Goal: Task Accomplishment & Management: Complete application form

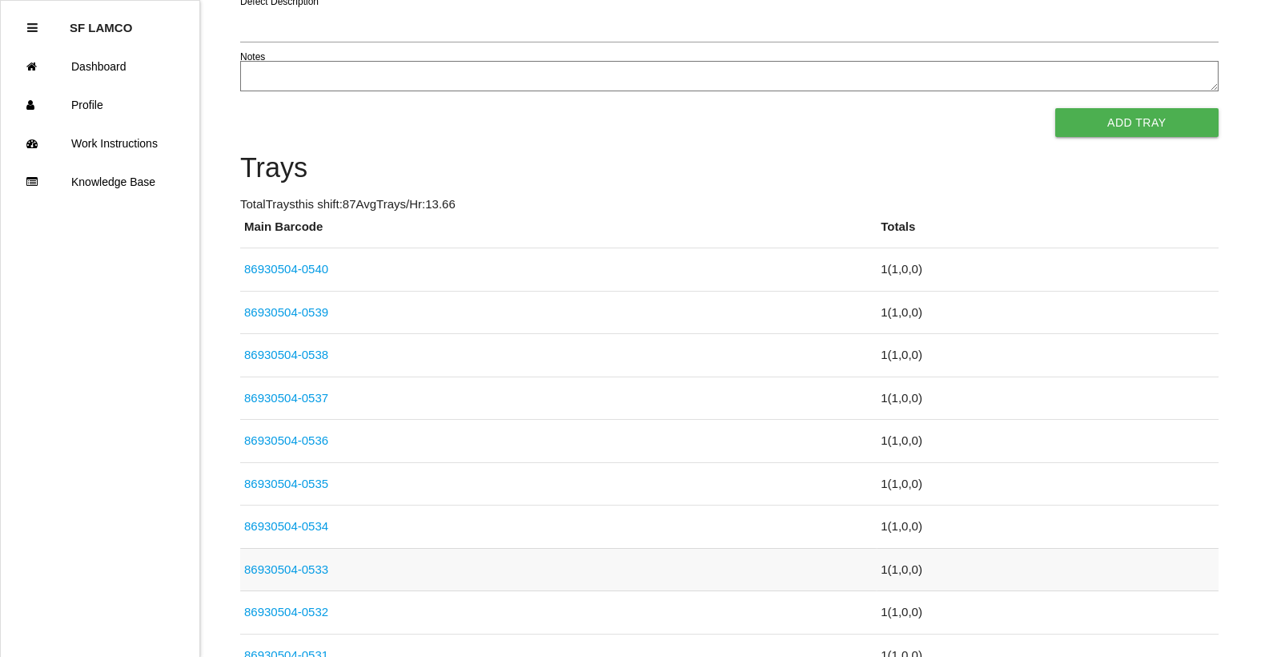
scroll to position [352, 0]
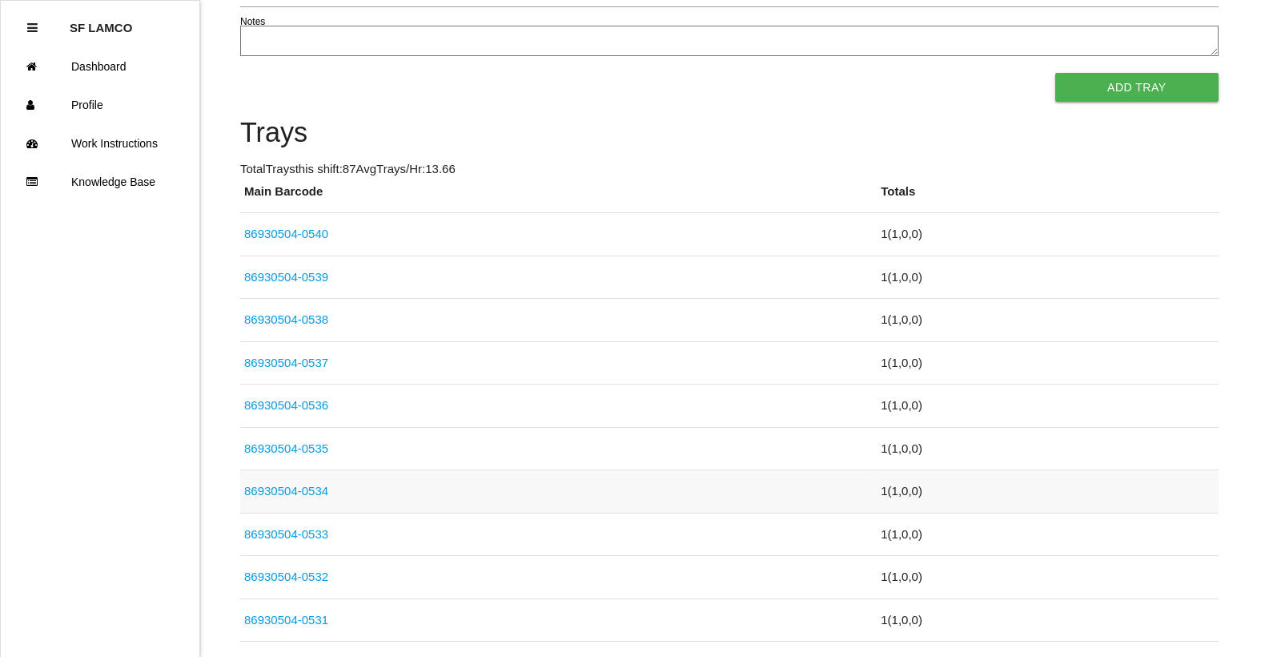
click at [315, 492] on link "86930504-0534" at bounding box center [286, 491] width 84 height 14
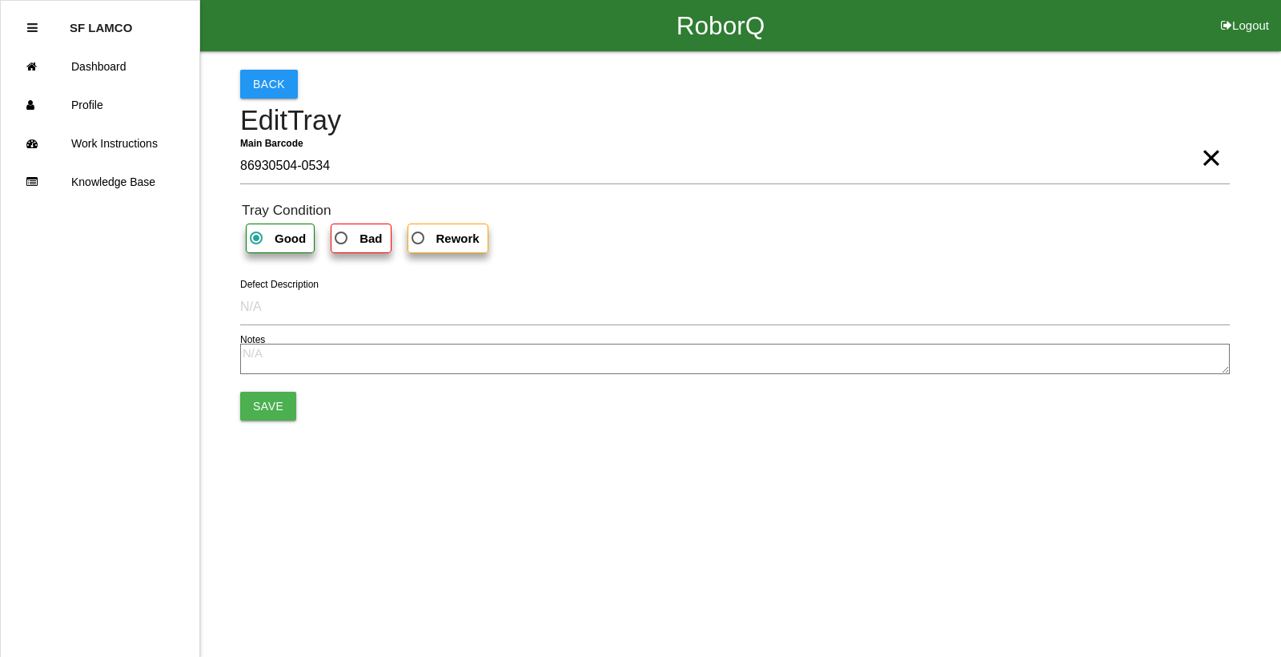
click at [370, 235] on b "Bad" at bounding box center [370, 238] width 22 height 14
click at [342, 235] on input "Bad" at bounding box center [336, 233] width 10 height 10
radio input "true"
click at [271, 401] on button "Save" at bounding box center [268, 406] width 56 height 29
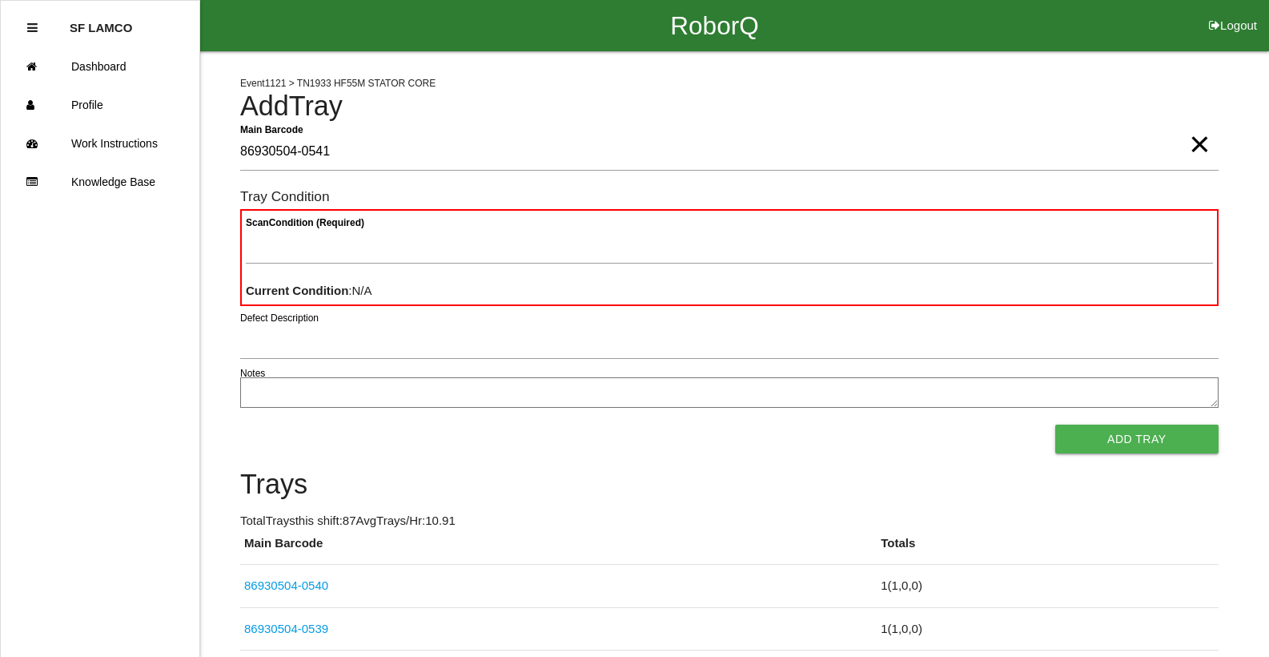
type Barcode "86930504-0541"
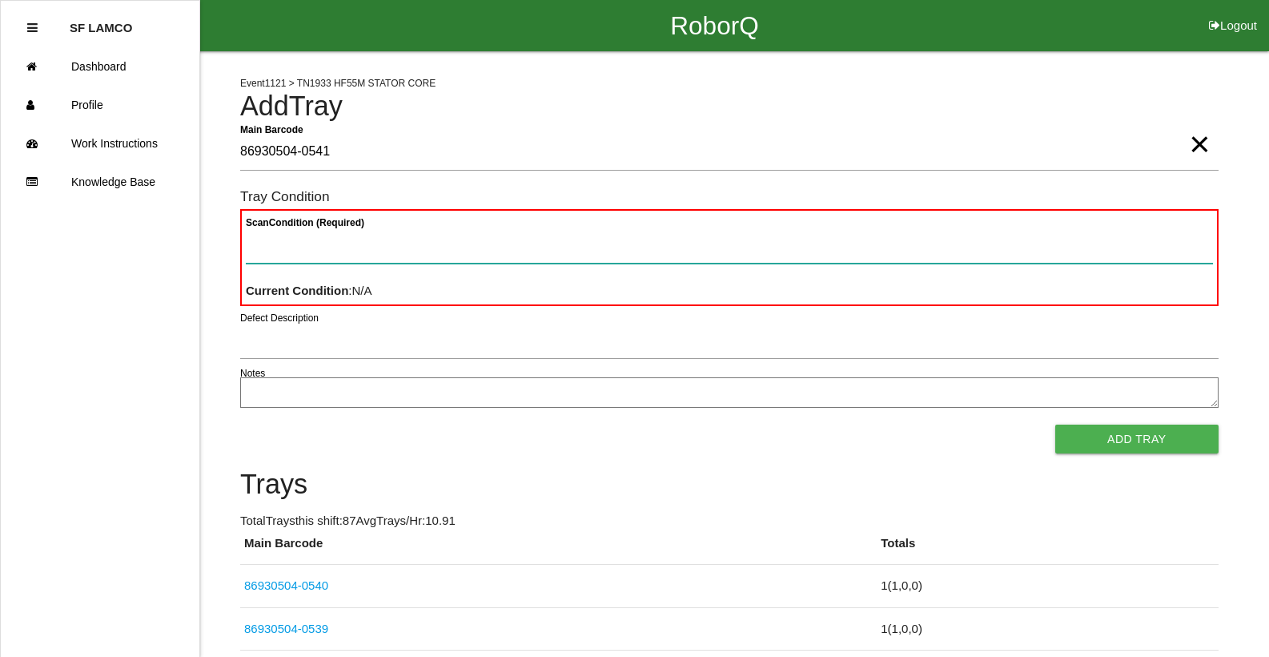
paste Condition "text"
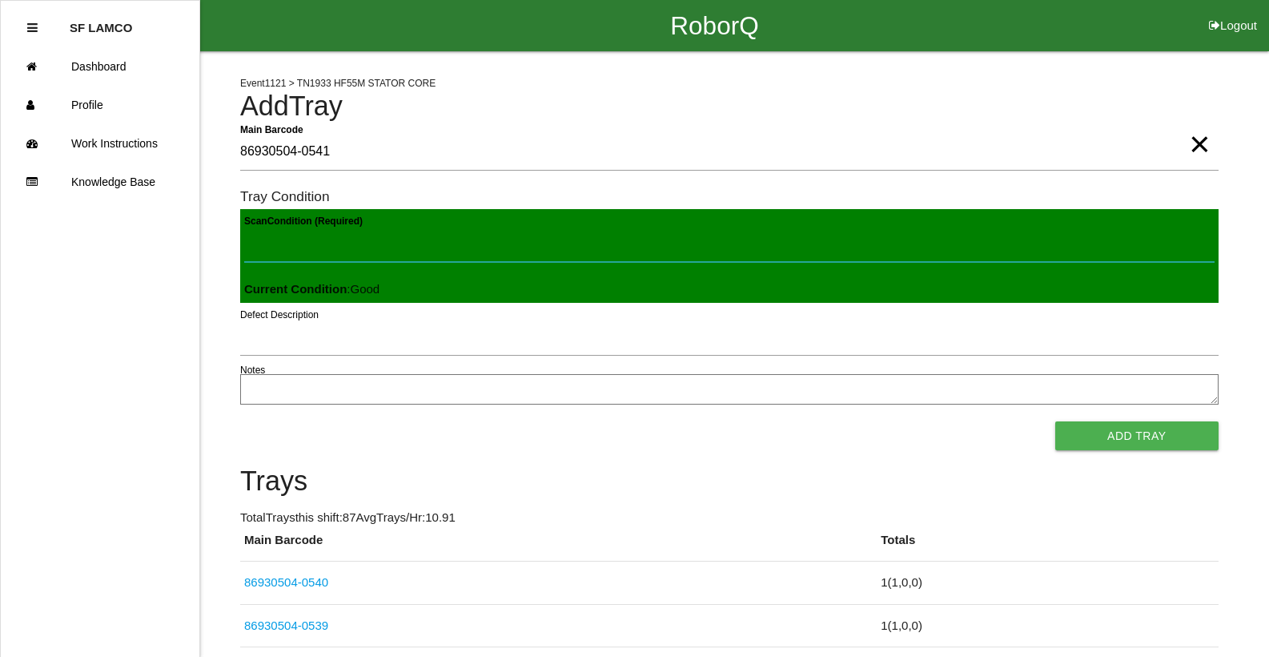
click at [1055, 421] on button "Add Tray" at bounding box center [1136, 435] width 163 height 29
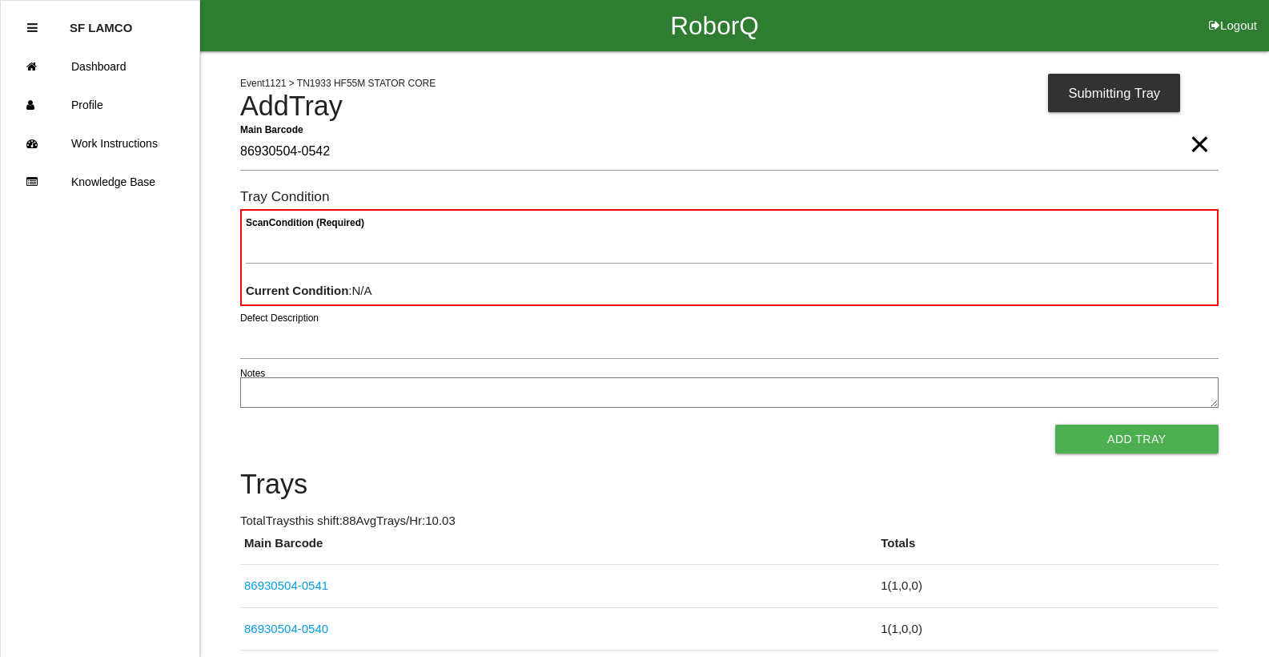
type Barcode "86930504-0542"
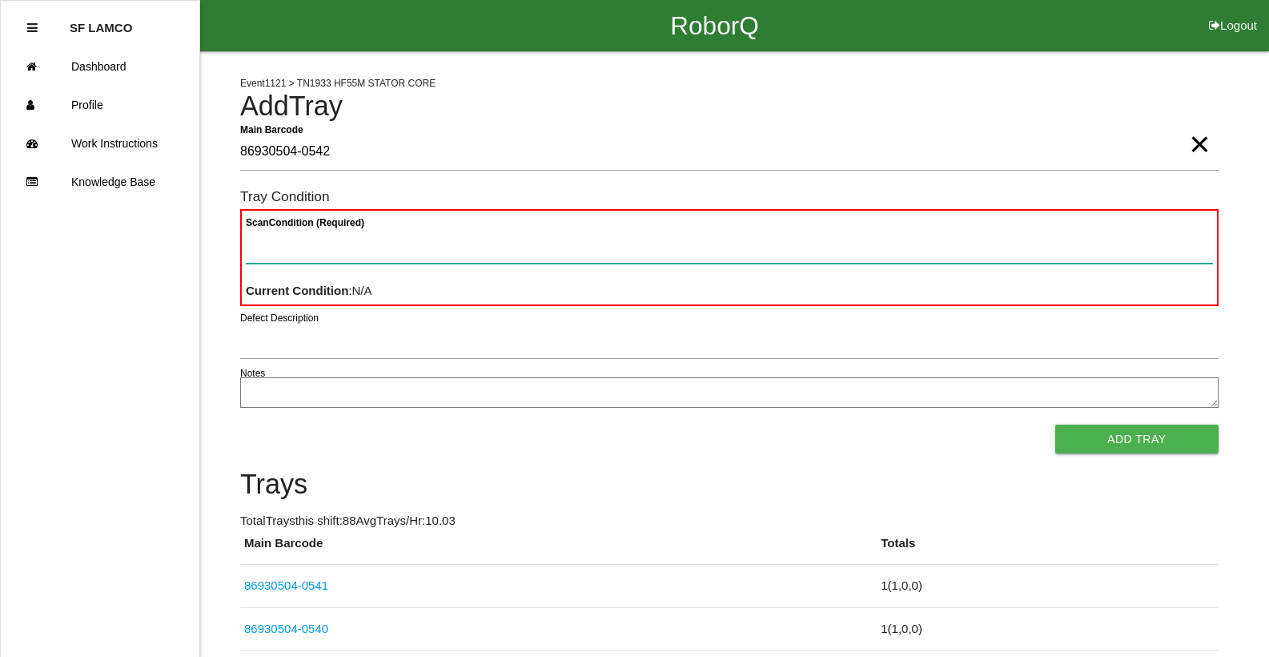
paste Condition "text"
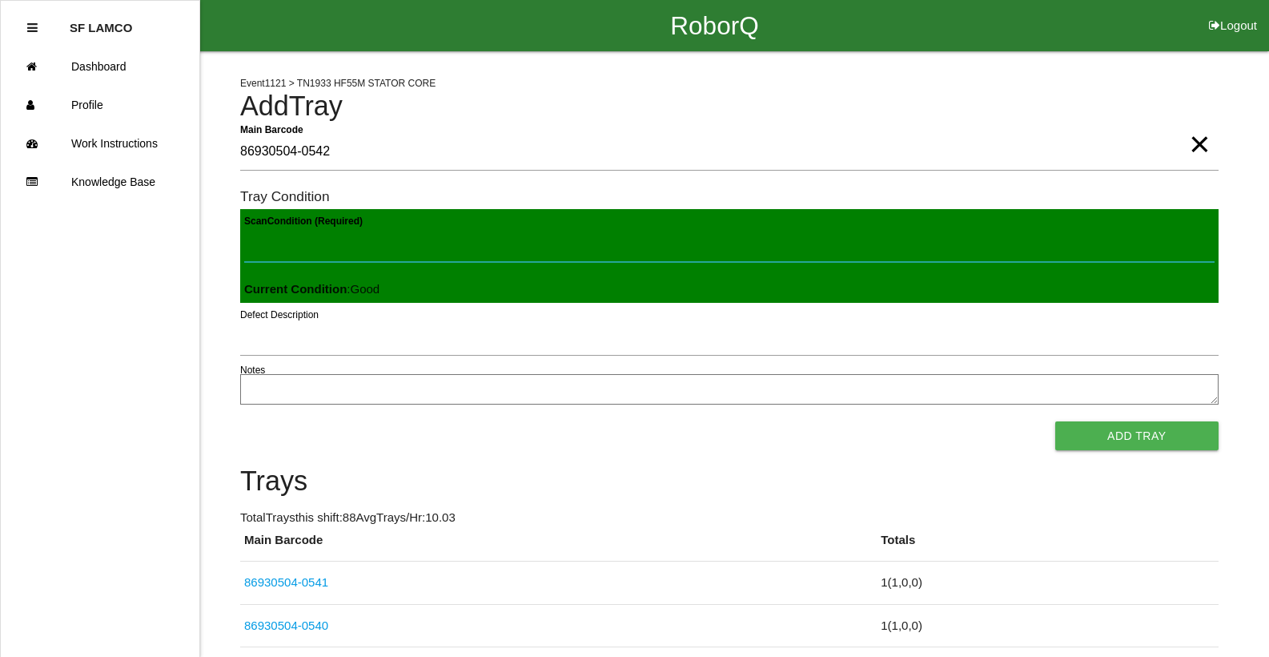
click at [1055, 421] on button "Add Tray" at bounding box center [1136, 435] width 163 height 29
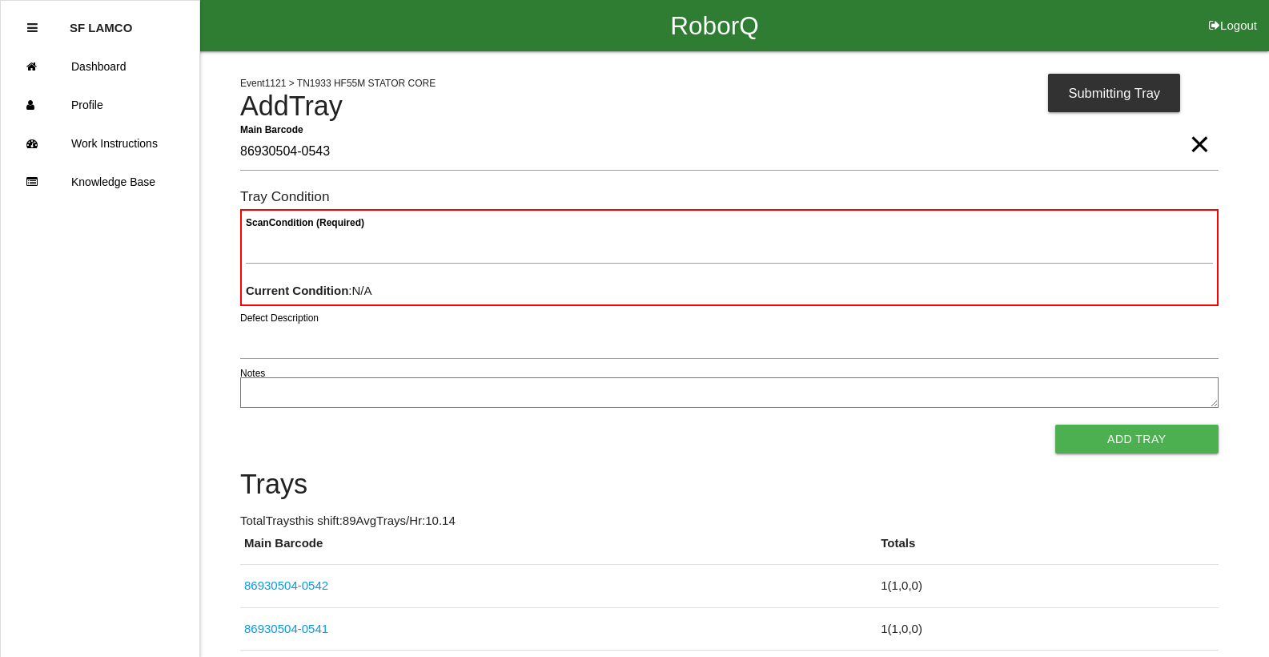
type Barcode "86930504-0543"
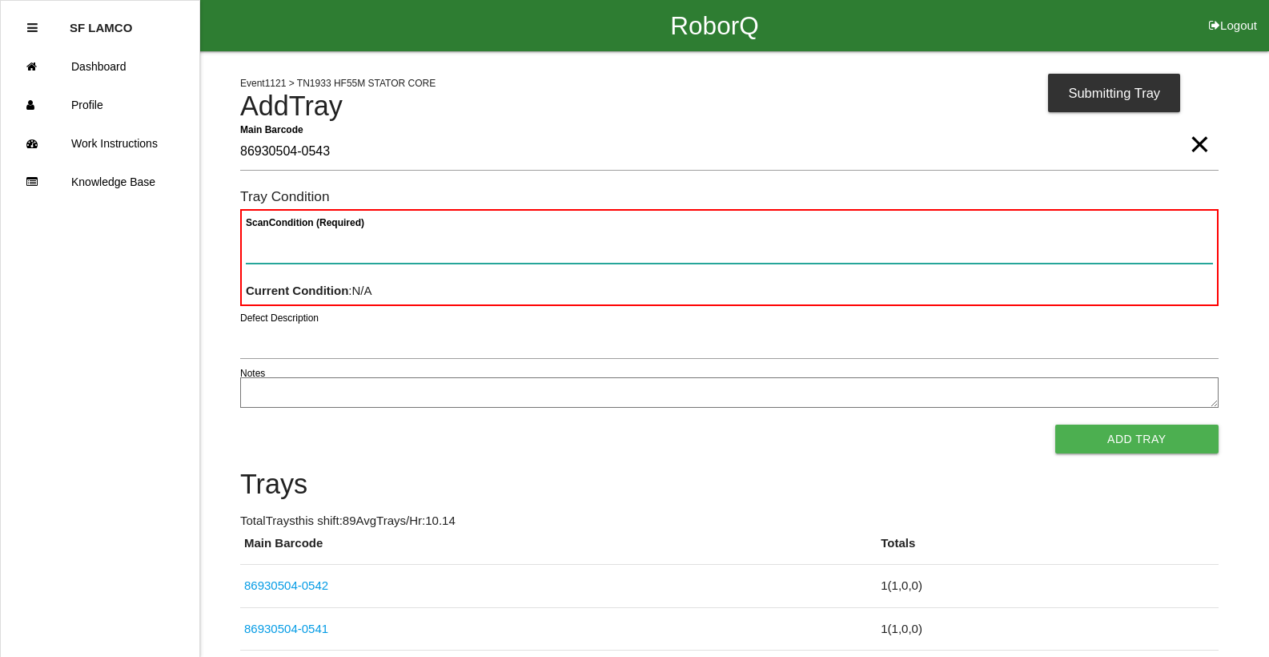
paste Condition "text"
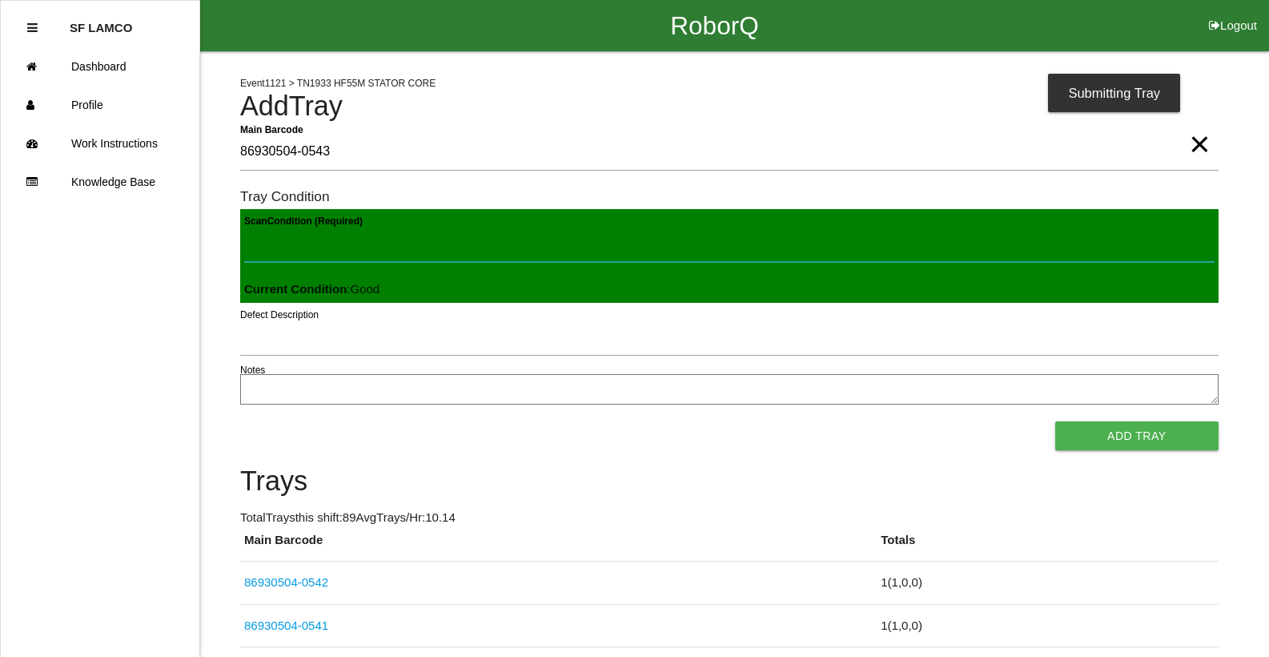
click at [1055, 421] on button "Add Tray" at bounding box center [1136, 435] width 163 height 29
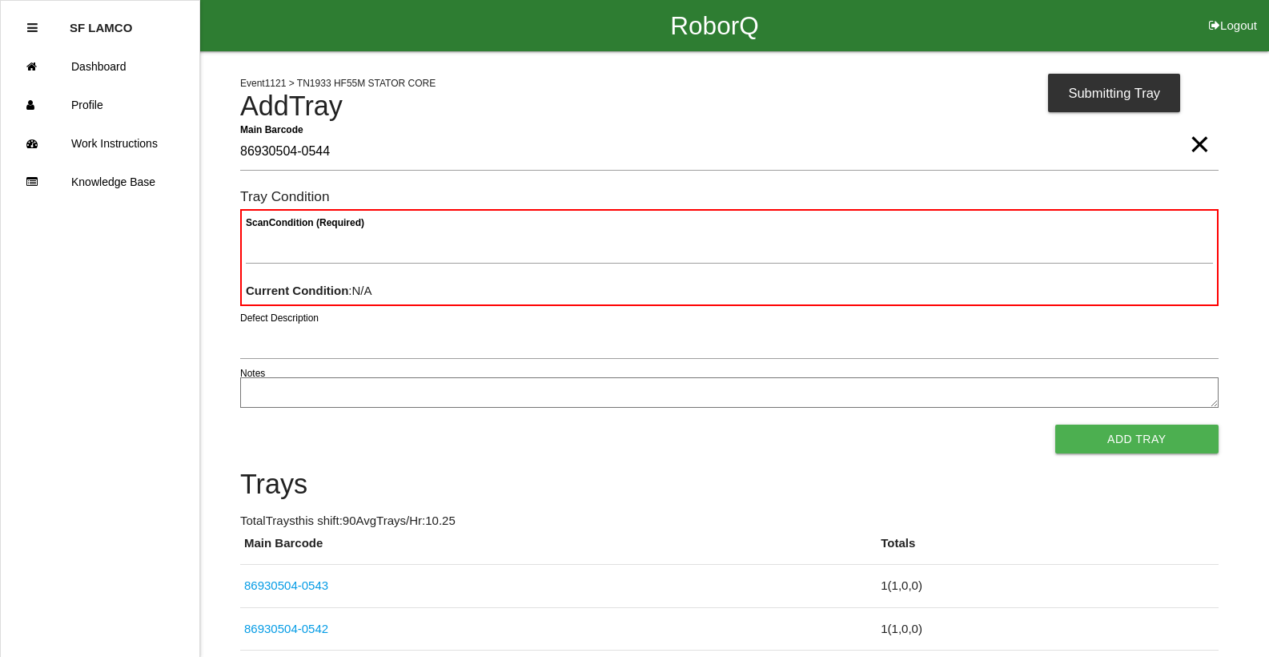
type Barcode "86930504-0544"
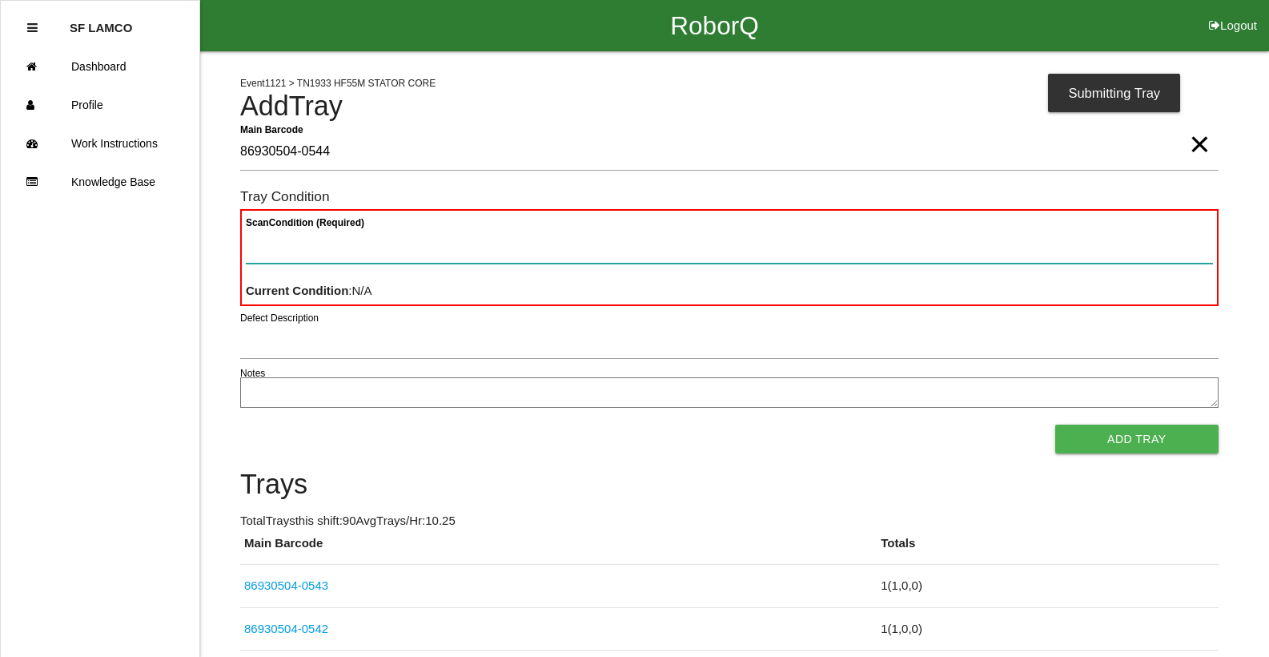
paste Condition "text"
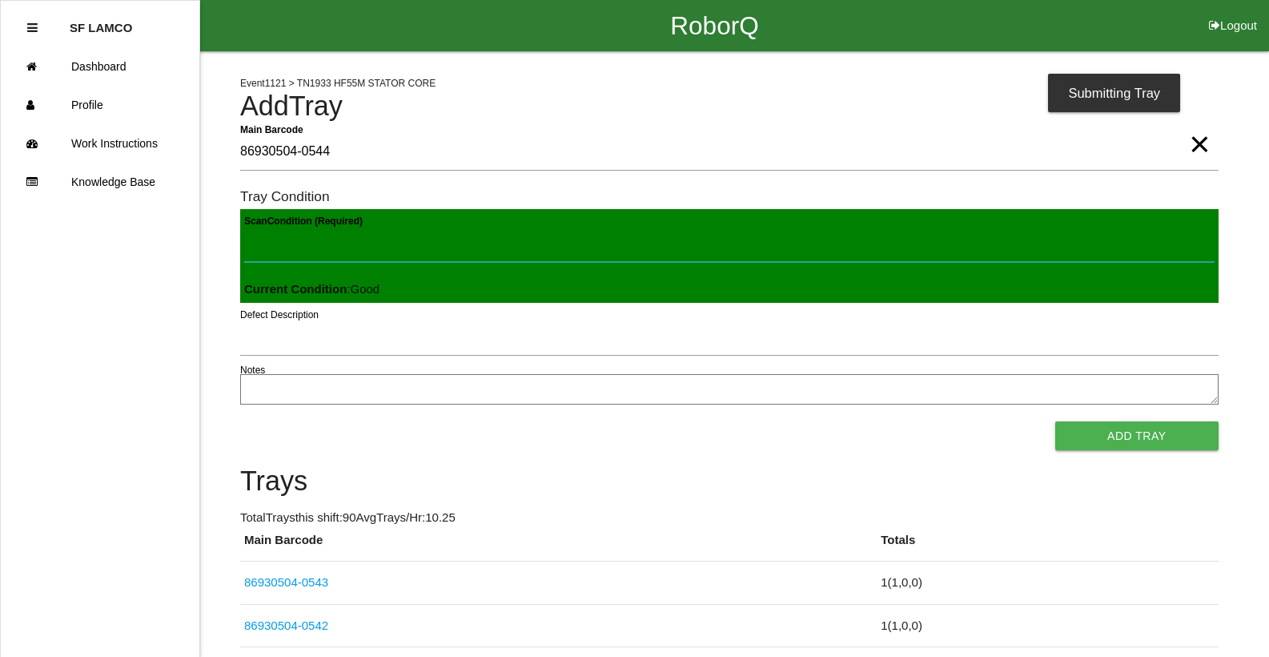
click at [1055, 421] on button "Add Tray" at bounding box center [1136, 435] width 163 height 29
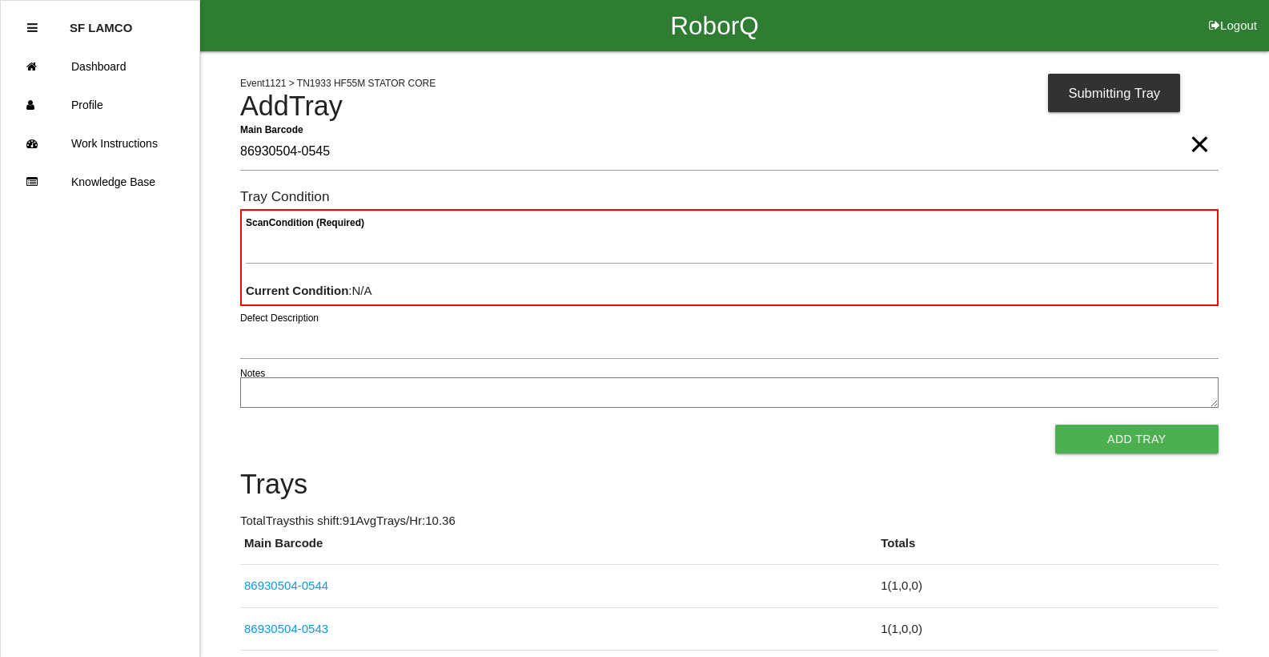
type Barcode "86930504-0545"
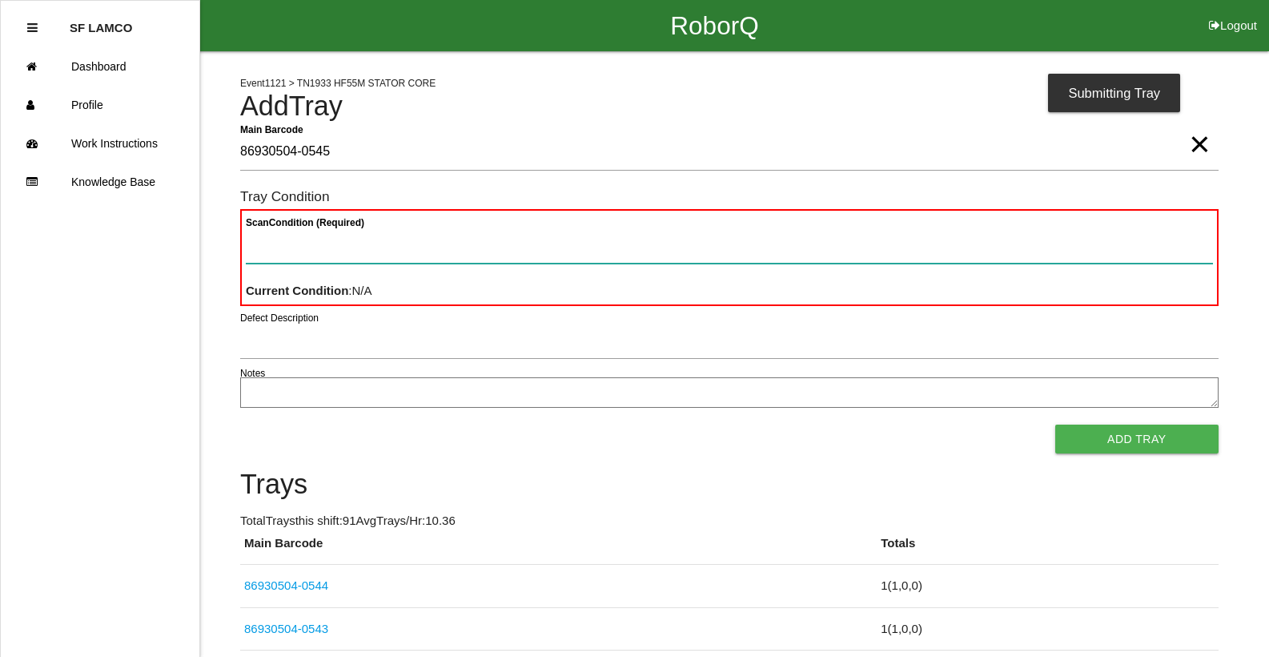
paste Condition "text"
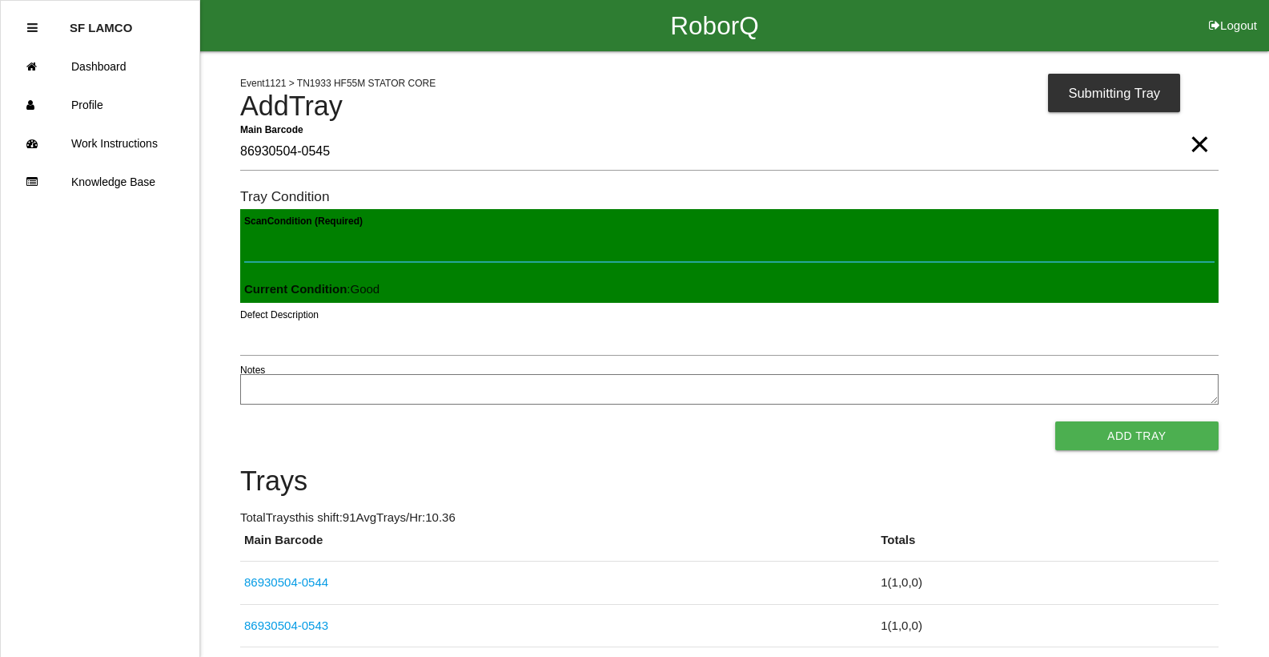
click at [1055, 421] on button "Add Tray" at bounding box center [1136, 435] width 163 height 29
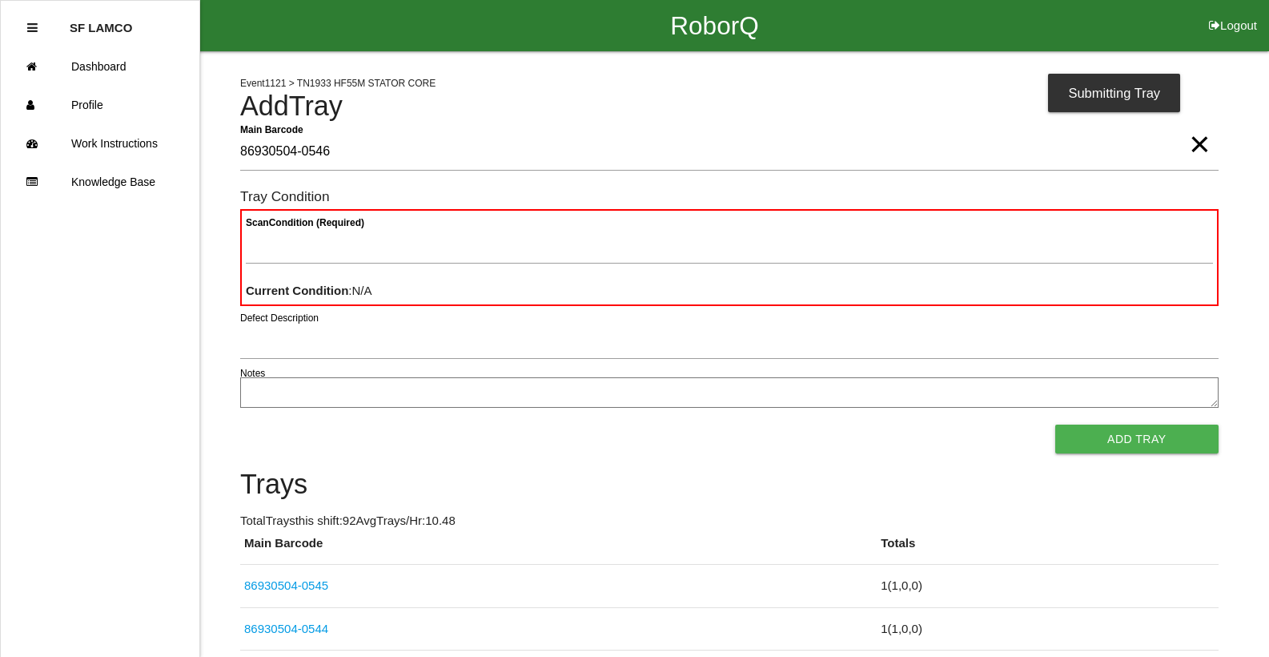
type Barcode "86930504-0546"
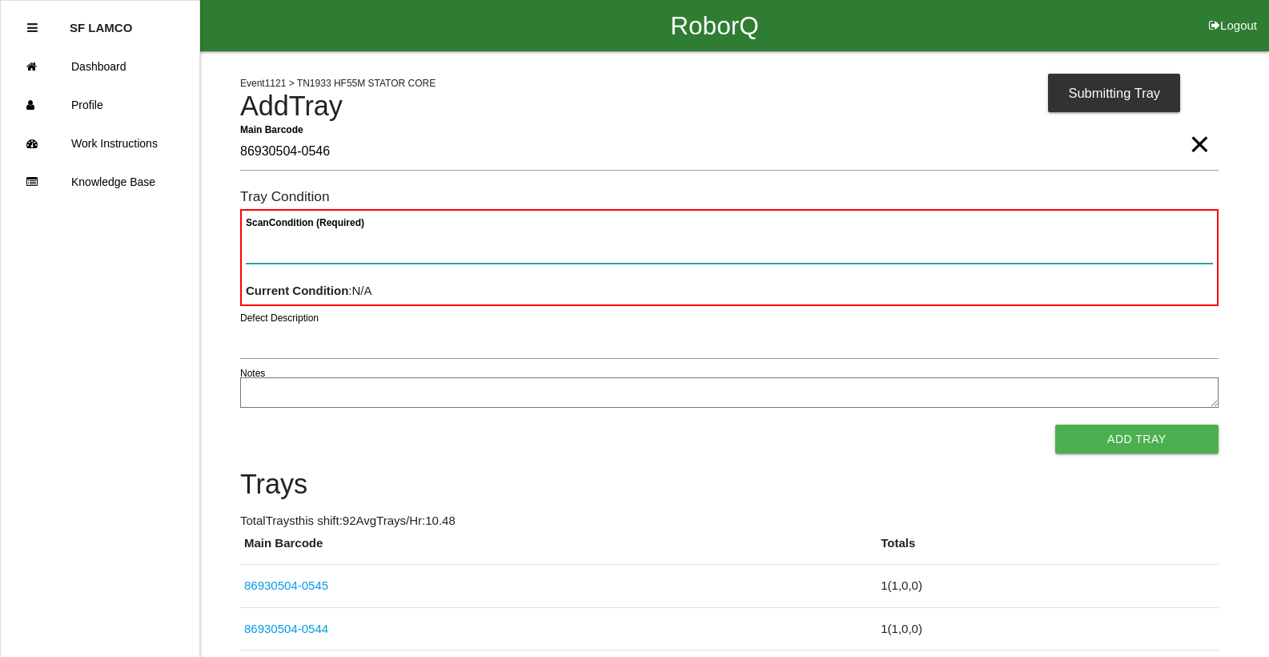
paste Condition "text"
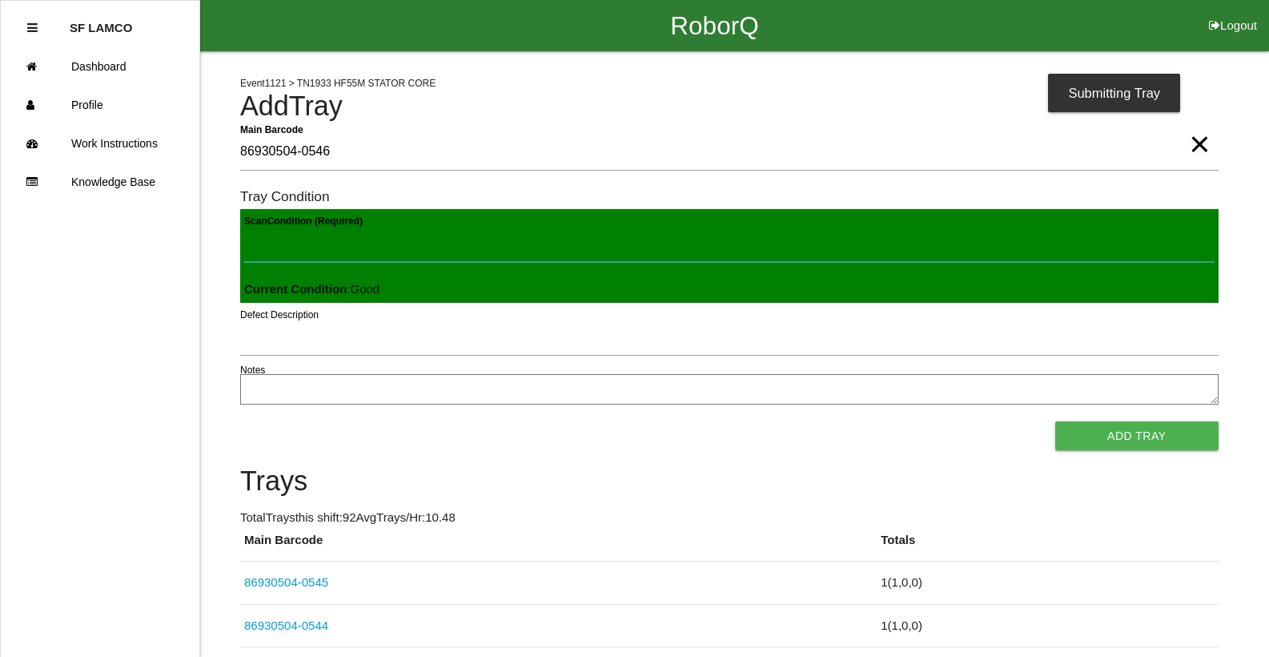
click at [1055, 421] on button "Add Tray" at bounding box center [1136, 435] width 163 height 29
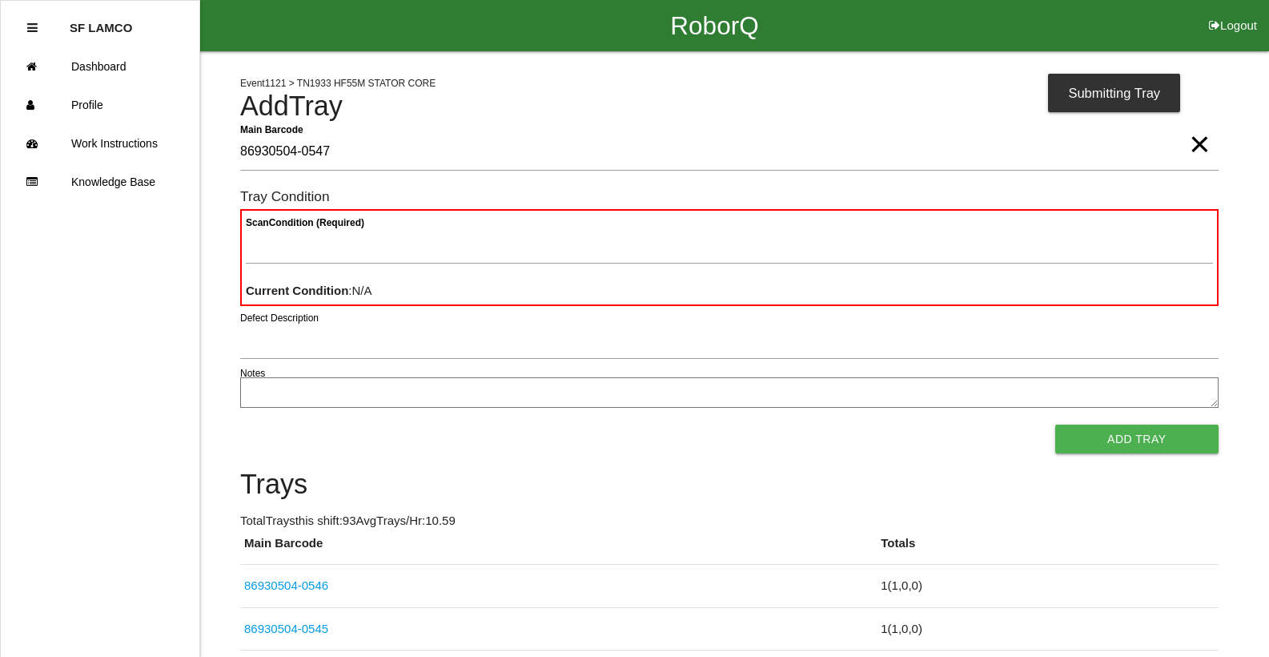
type Barcode "86930504-0547"
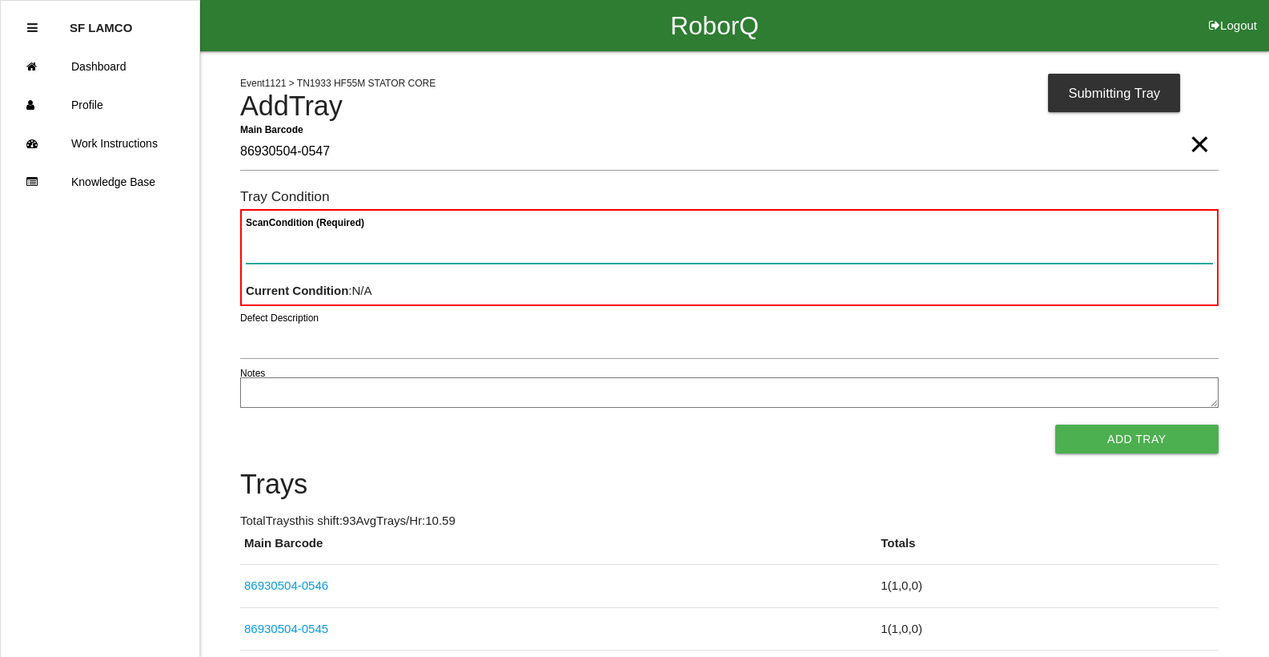
paste Condition "text"
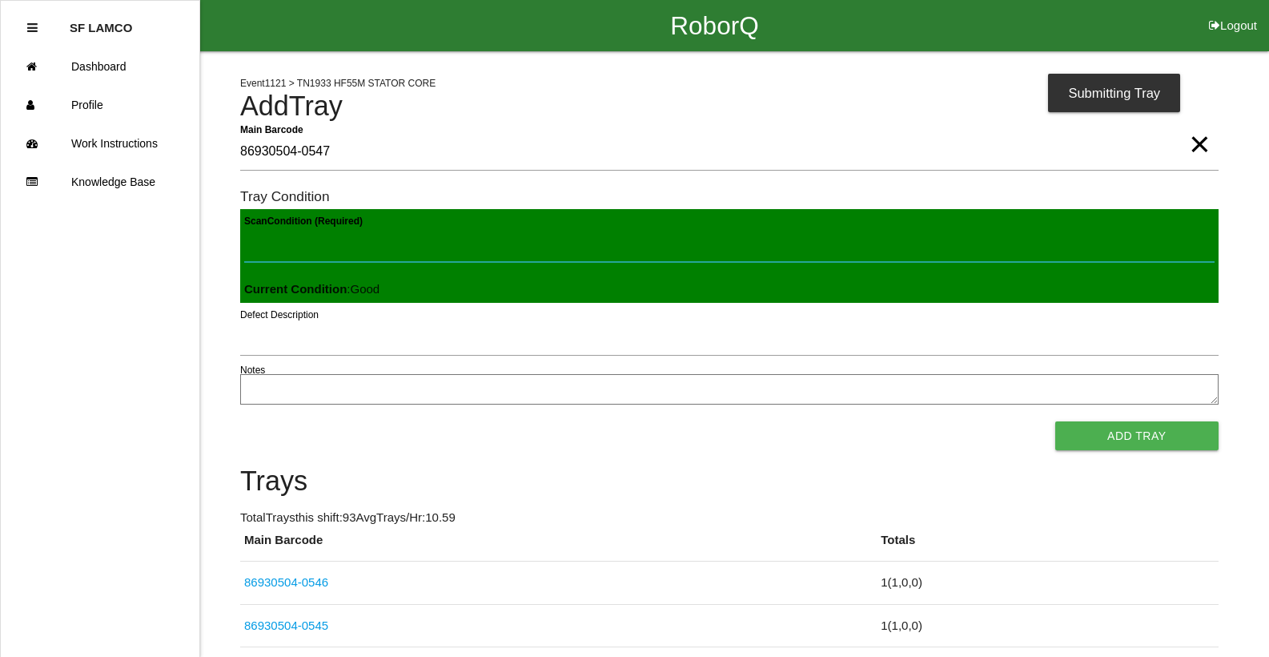
click at [1055, 421] on button "Add Tray" at bounding box center [1136, 435] width 163 height 29
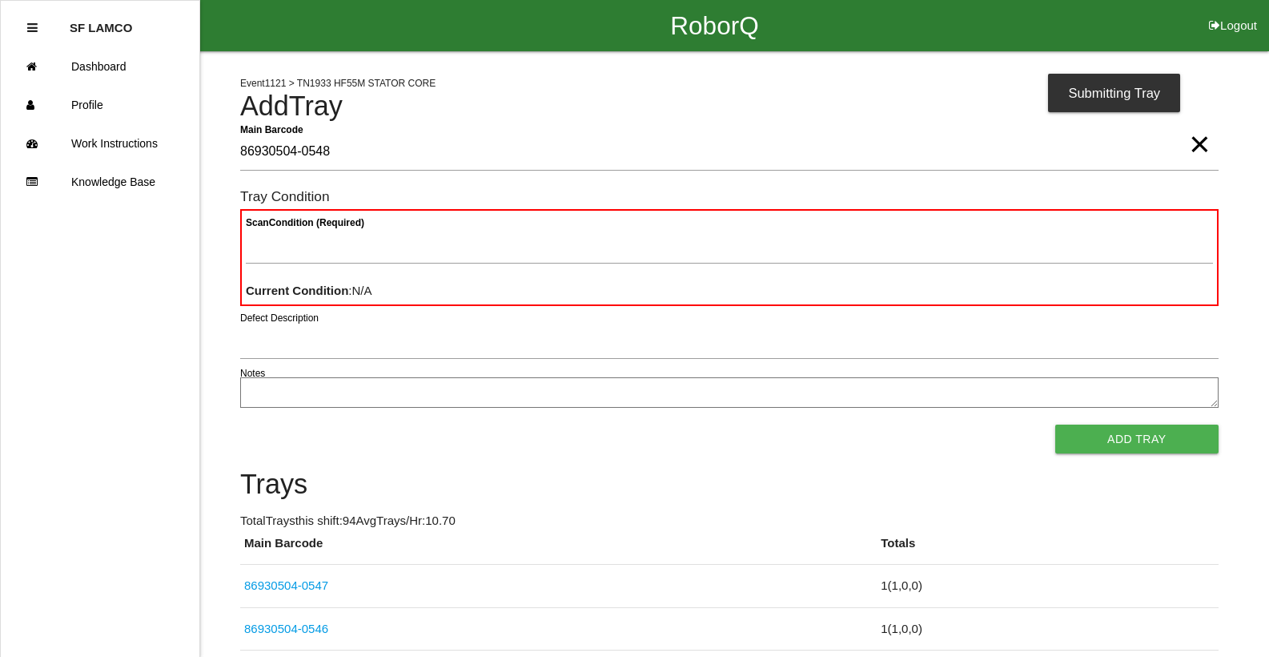
type Barcode "86930504-0548"
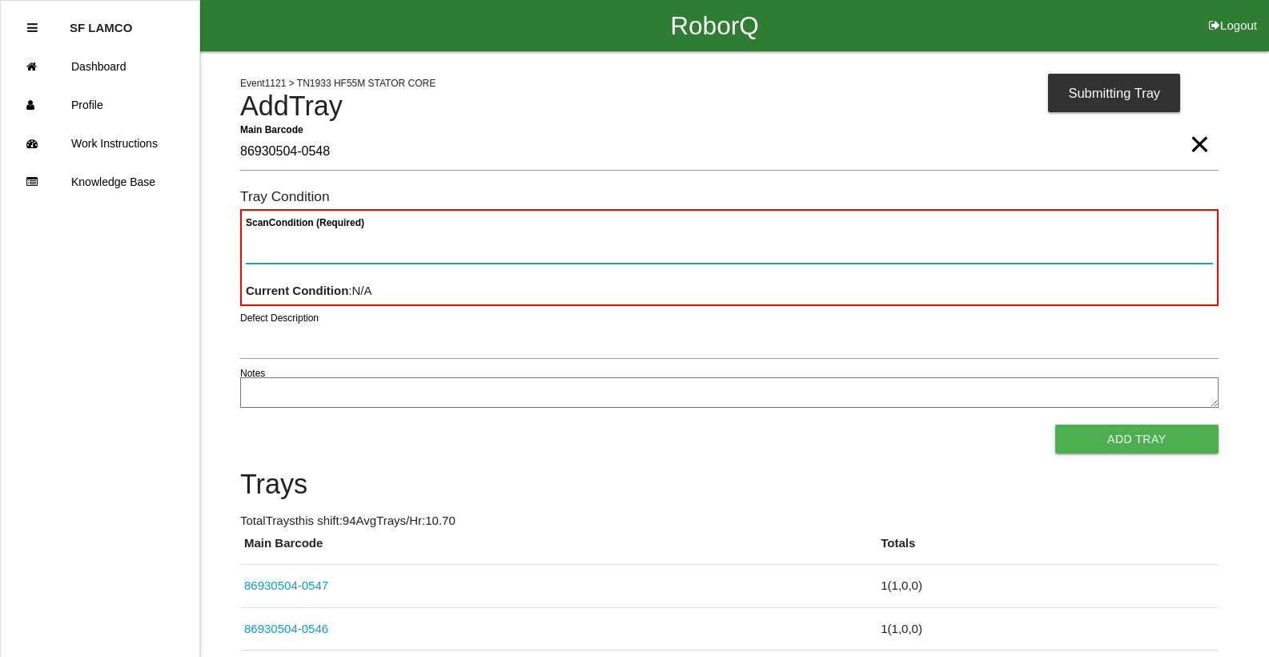
paste Condition "text"
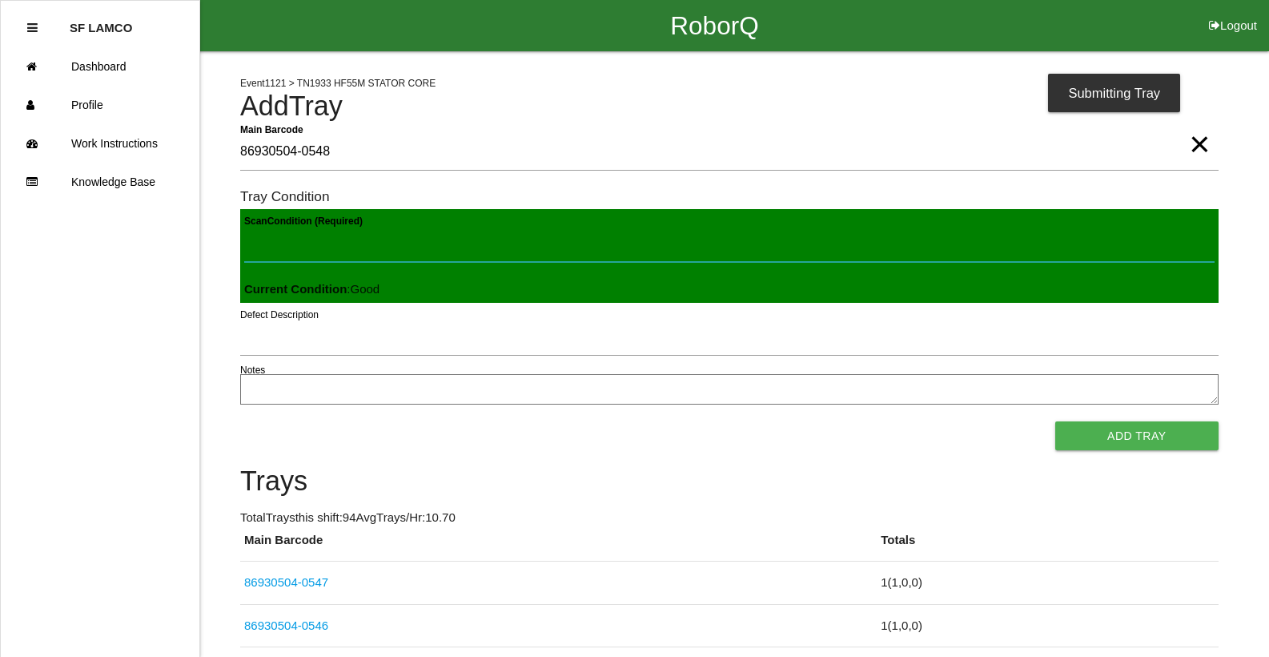
click at [1055, 421] on button "Add Tray" at bounding box center [1136, 435] width 163 height 29
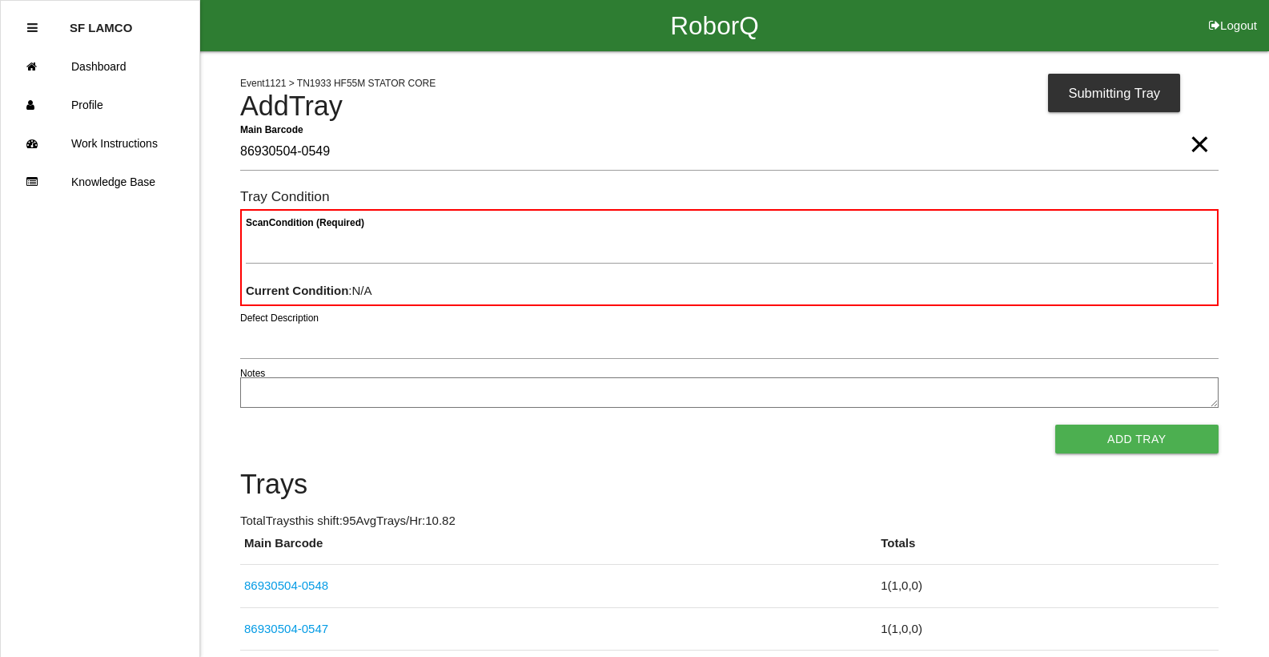
type Barcode "86930504-0549"
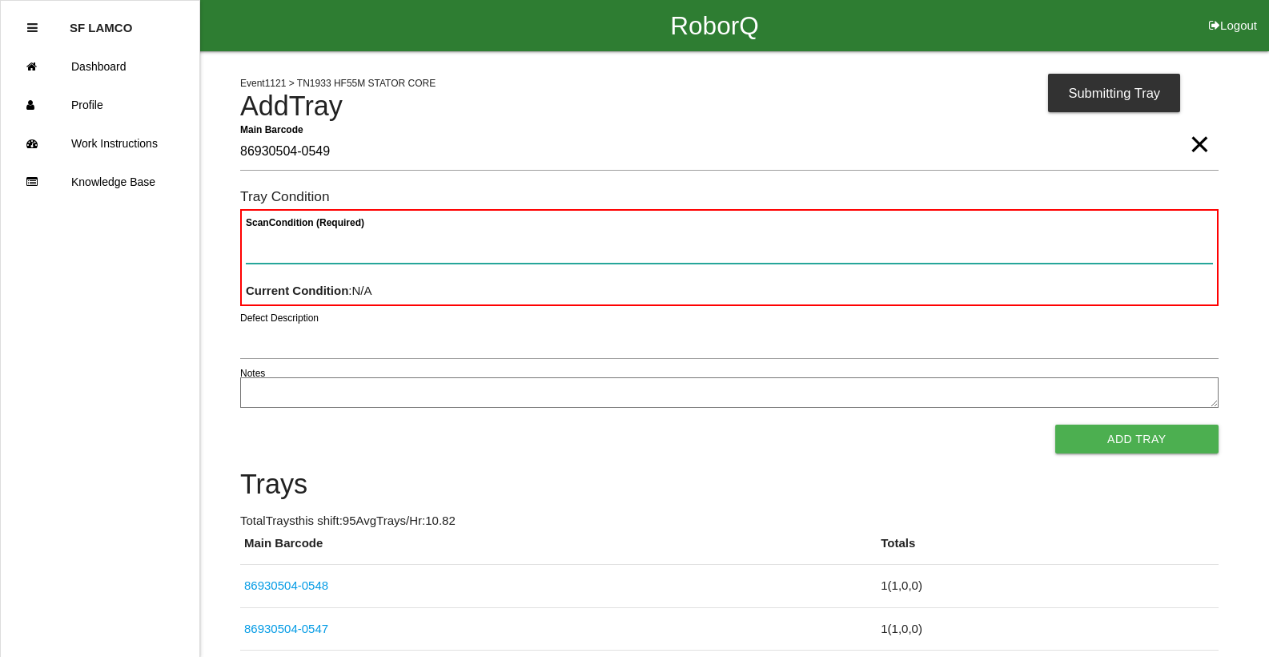
paste Condition "text"
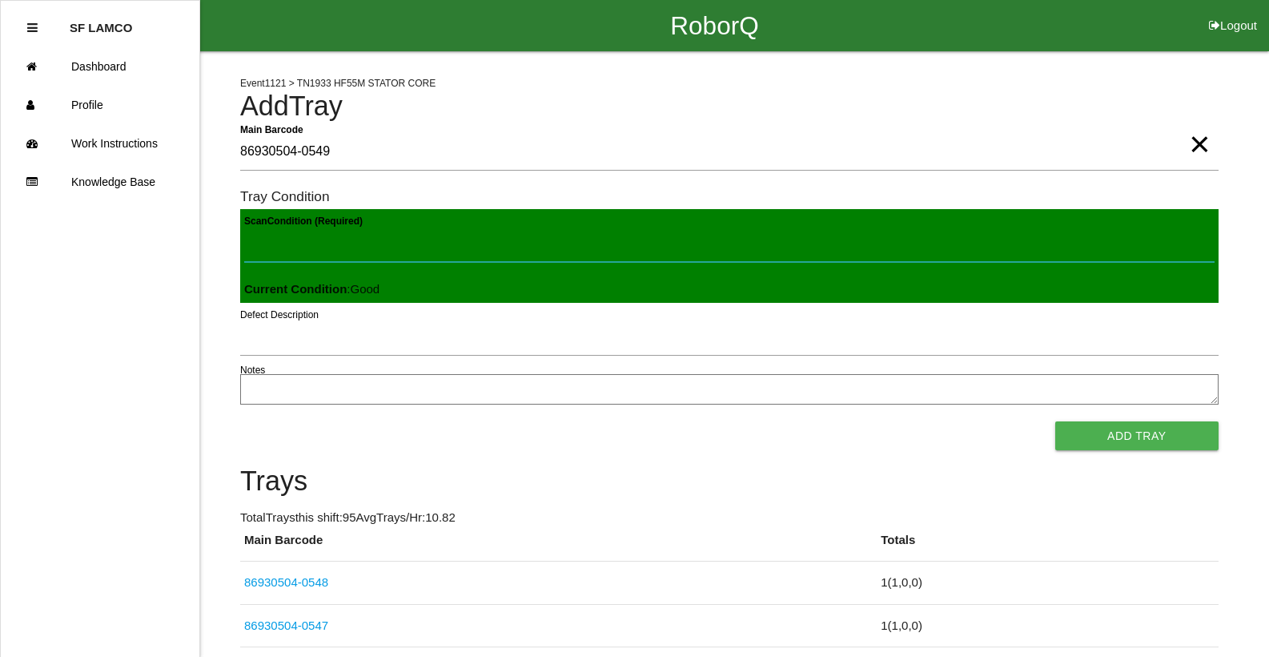
click at [1055, 421] on button "Add Tray" at bounding box center [1136, 435] width 163 height 29
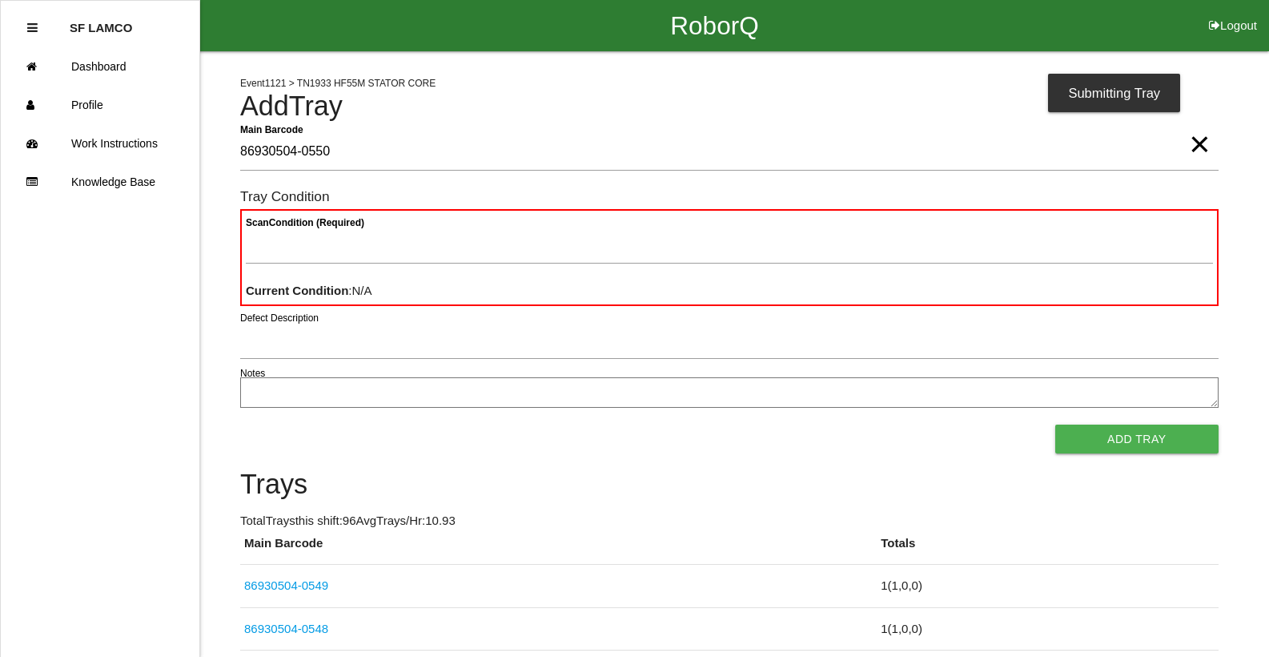
type Barcode "86930504-0550"
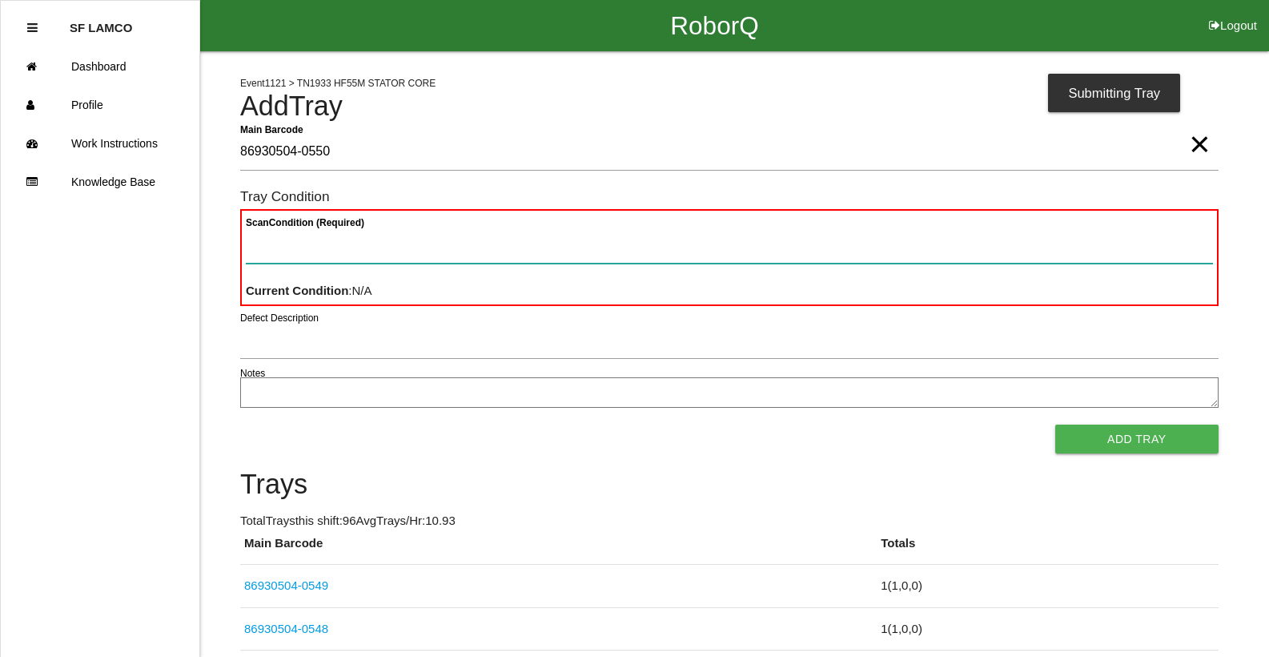
paste Condition "text"
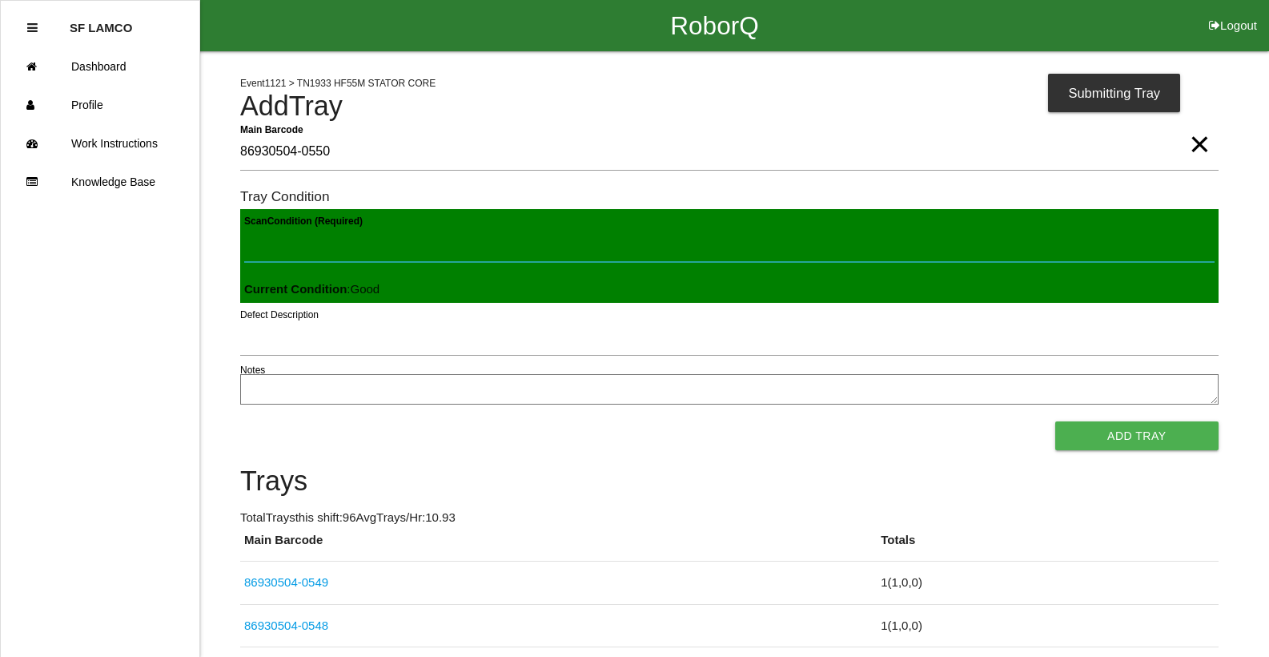
click at [1055, 421] on button "Add Tray" at bounding box center [1136, 435] width 163 height 29
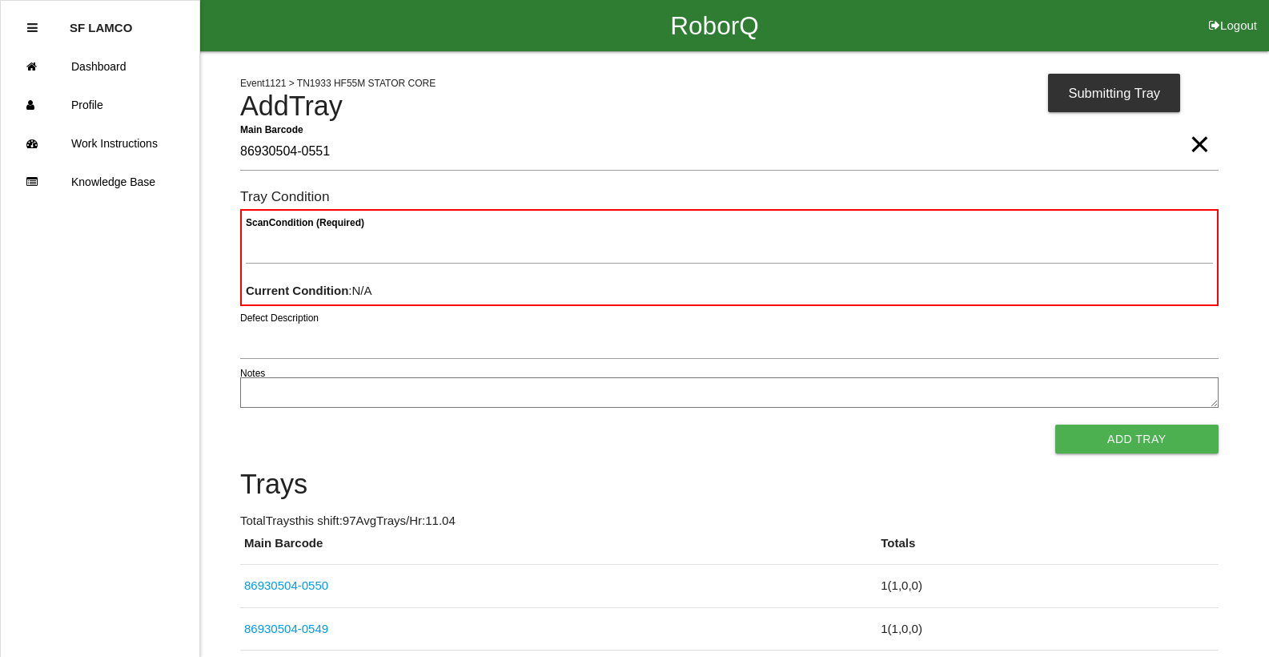
type Barcode "86930504-0551"
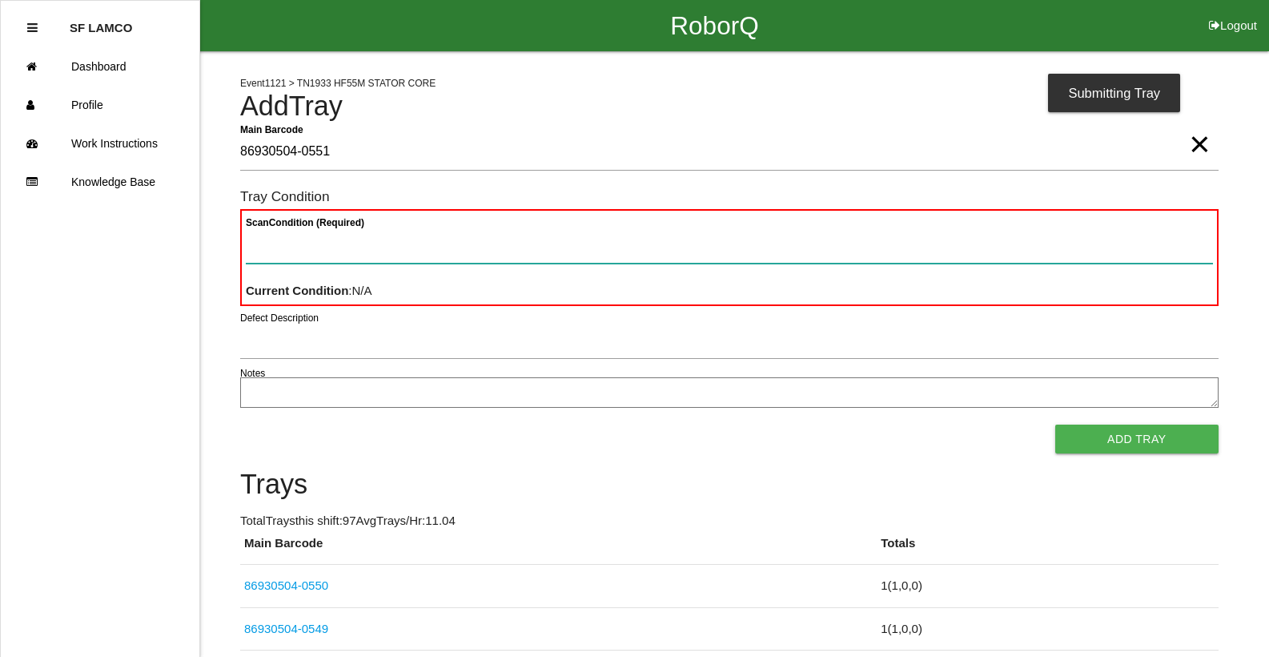
paste Condition "text"
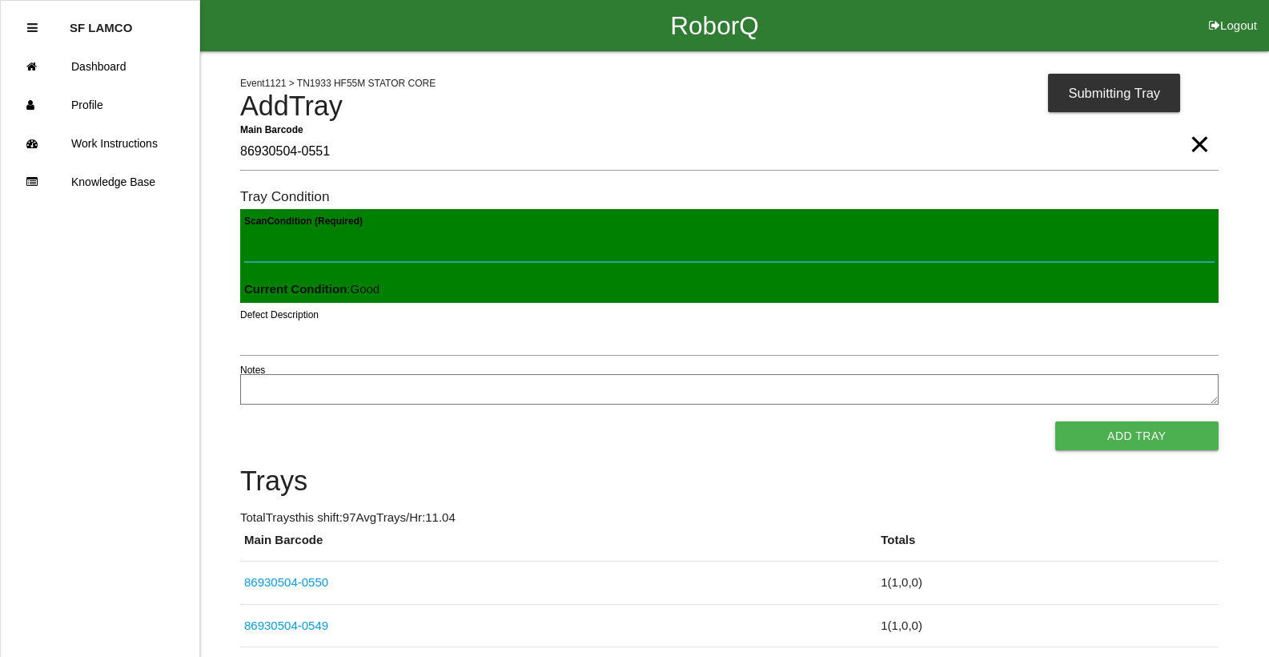
click at [1055, 421] on button "Add Tray" at bounding box center [1136, 435] width 163 height 29
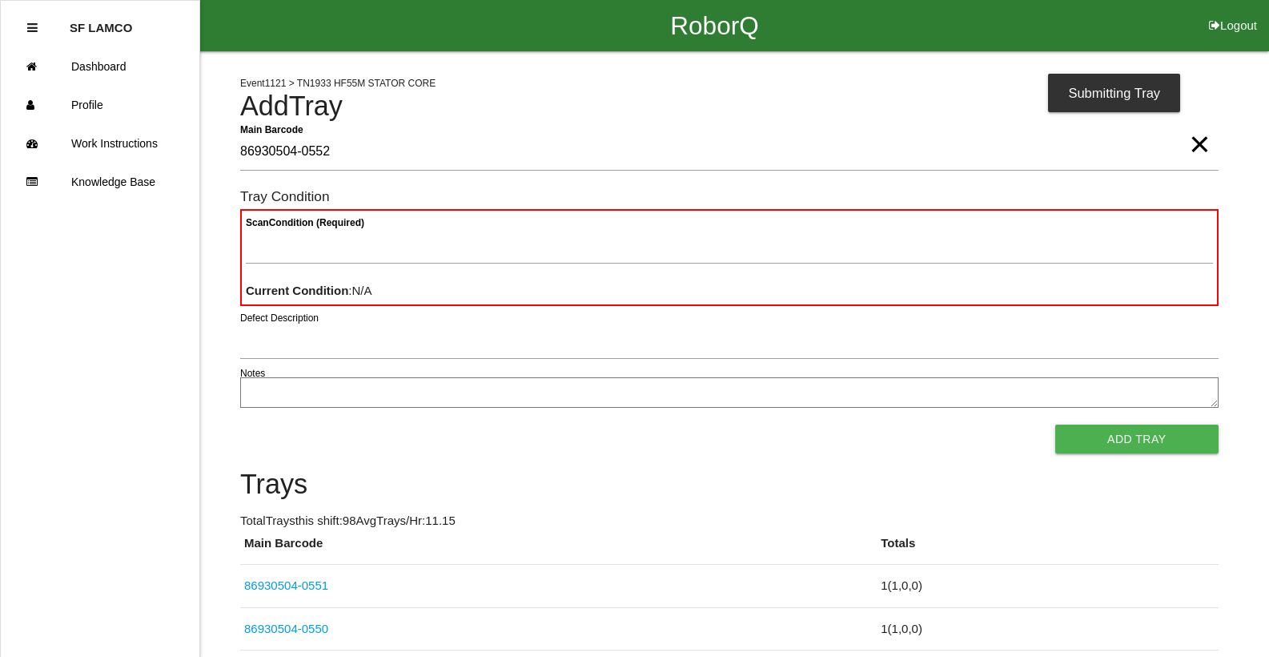
type Barcode "86930504-0552"
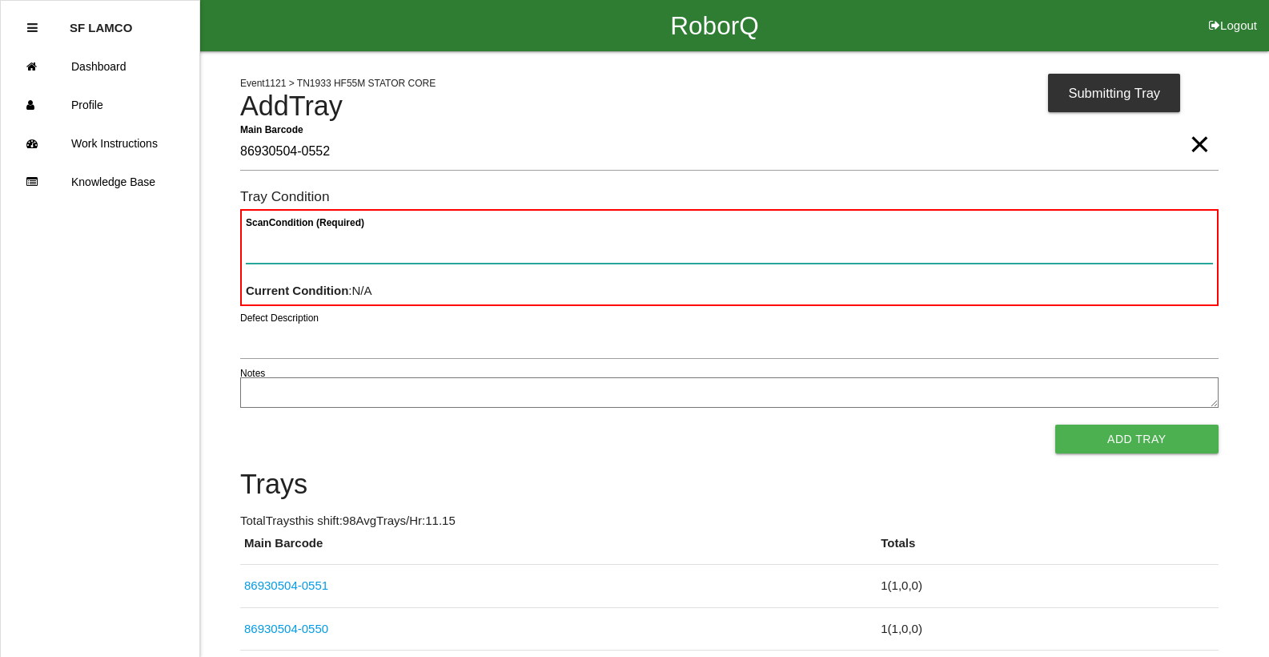
paste Condition "text"
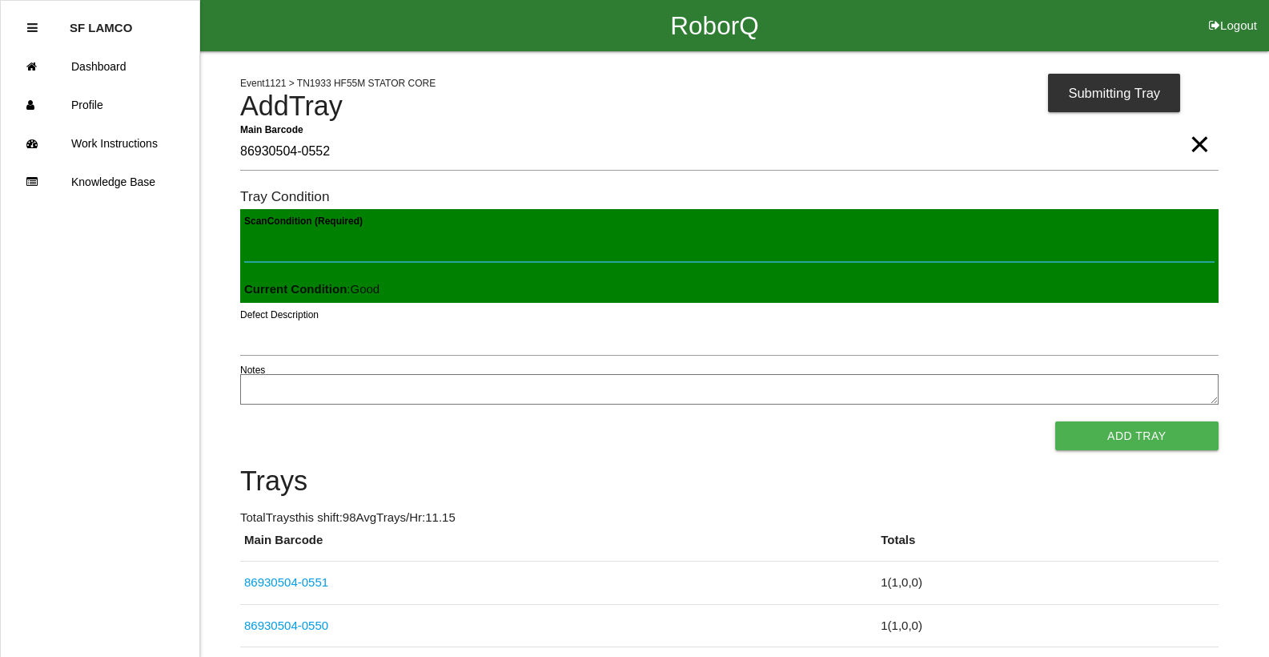
click at [1055, 421] on button "Add Tray" at bounding box center [1136, 435] width 163 height 29
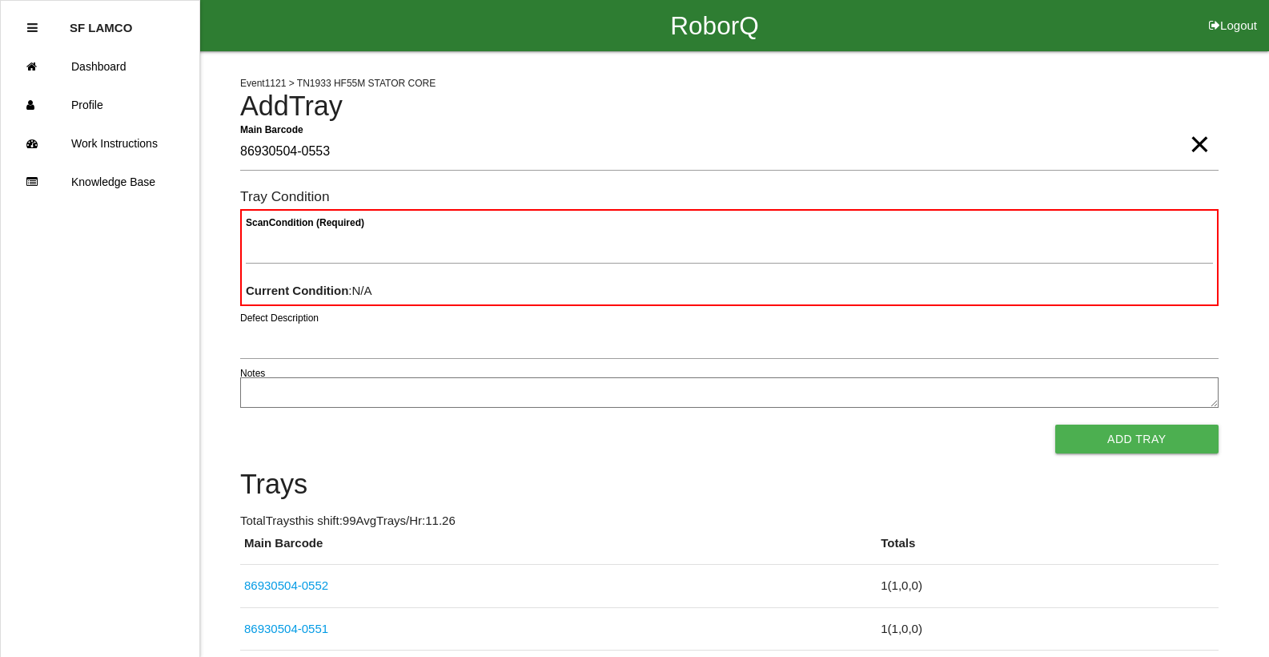
type Barcode "86930504-0553"
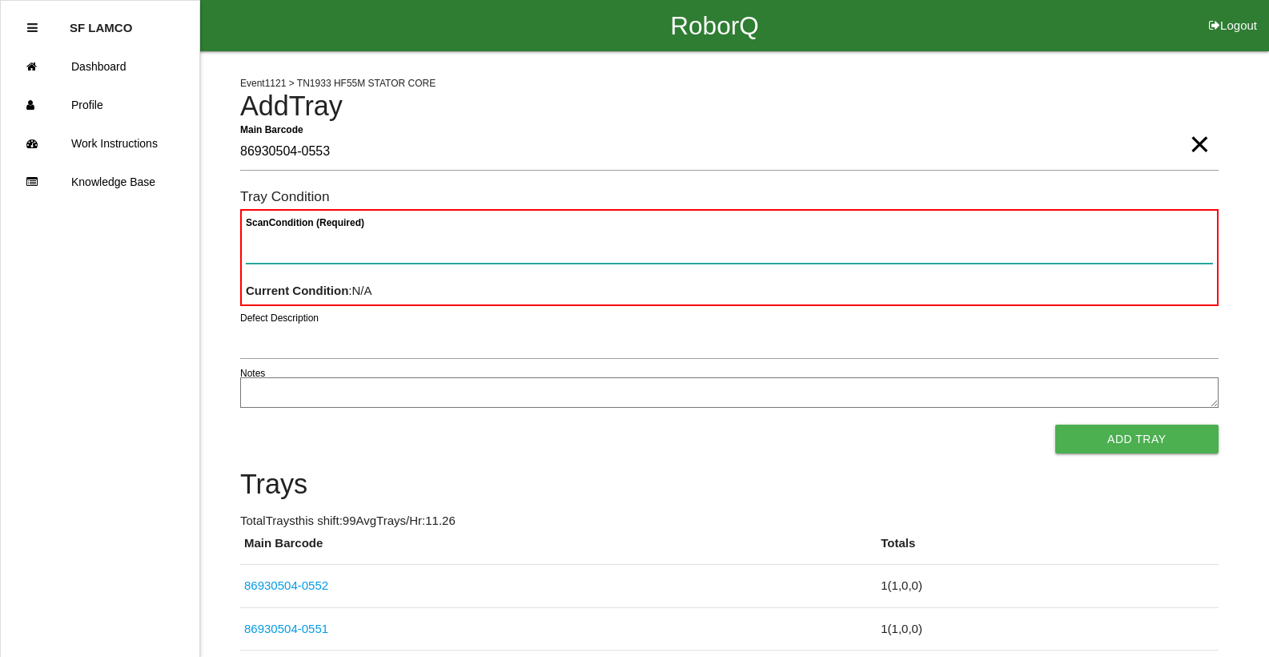
paste Condition "text"
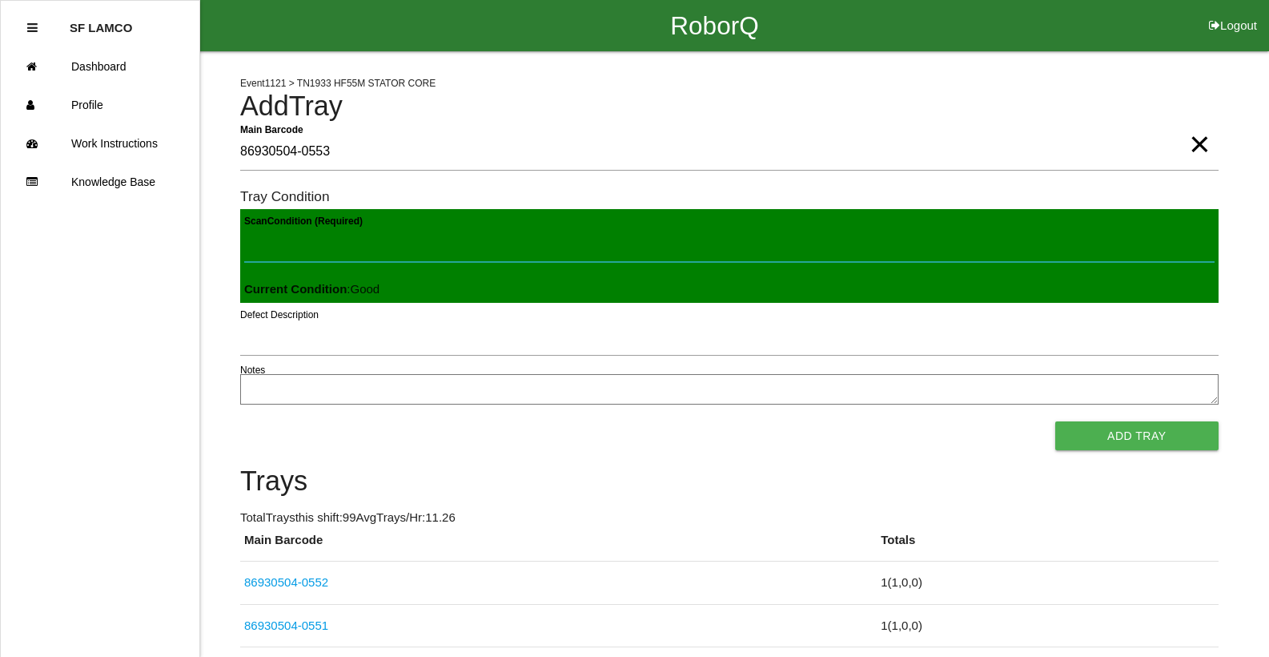
click at [1055, 421] on button "Add Tray" at bounding box center [1136, 435] width 163 height 29
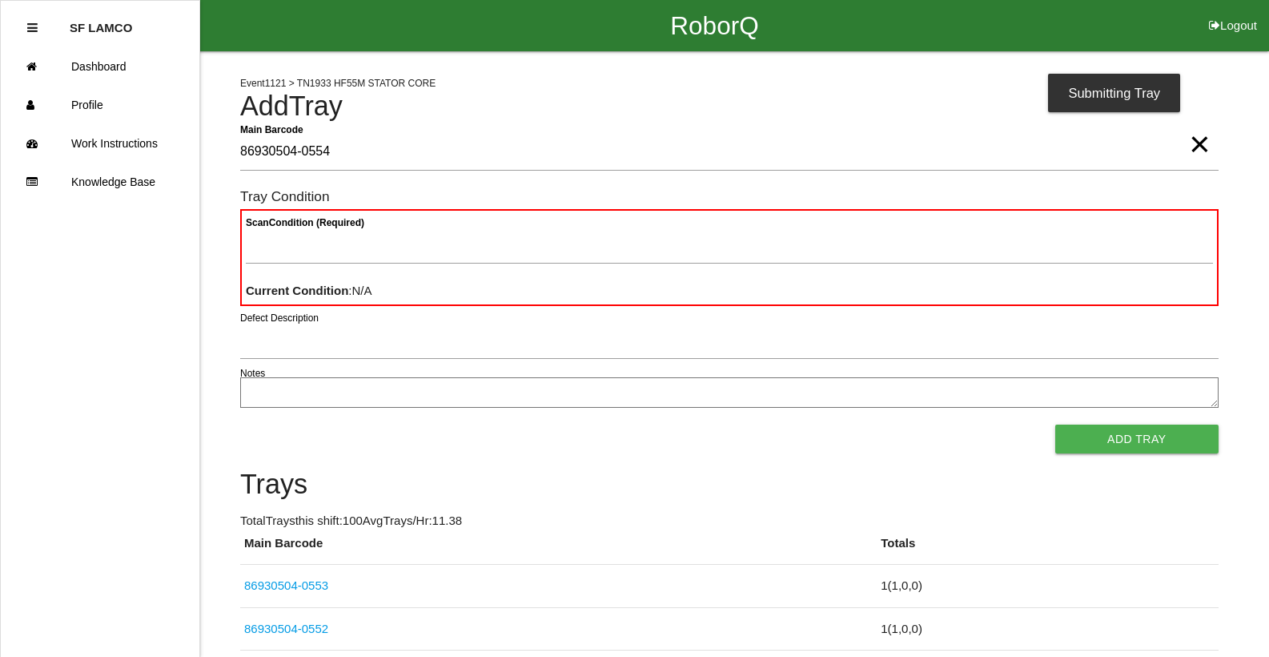
type Barcode "86930504-0554"
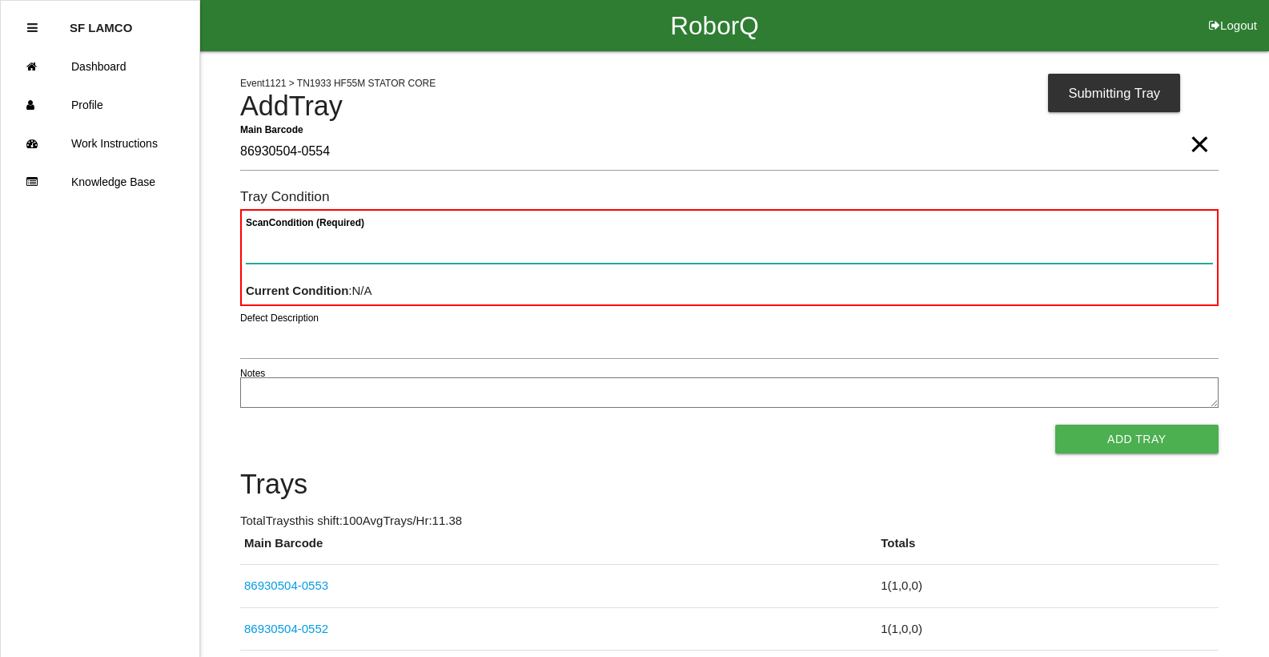
paste Condition "text"
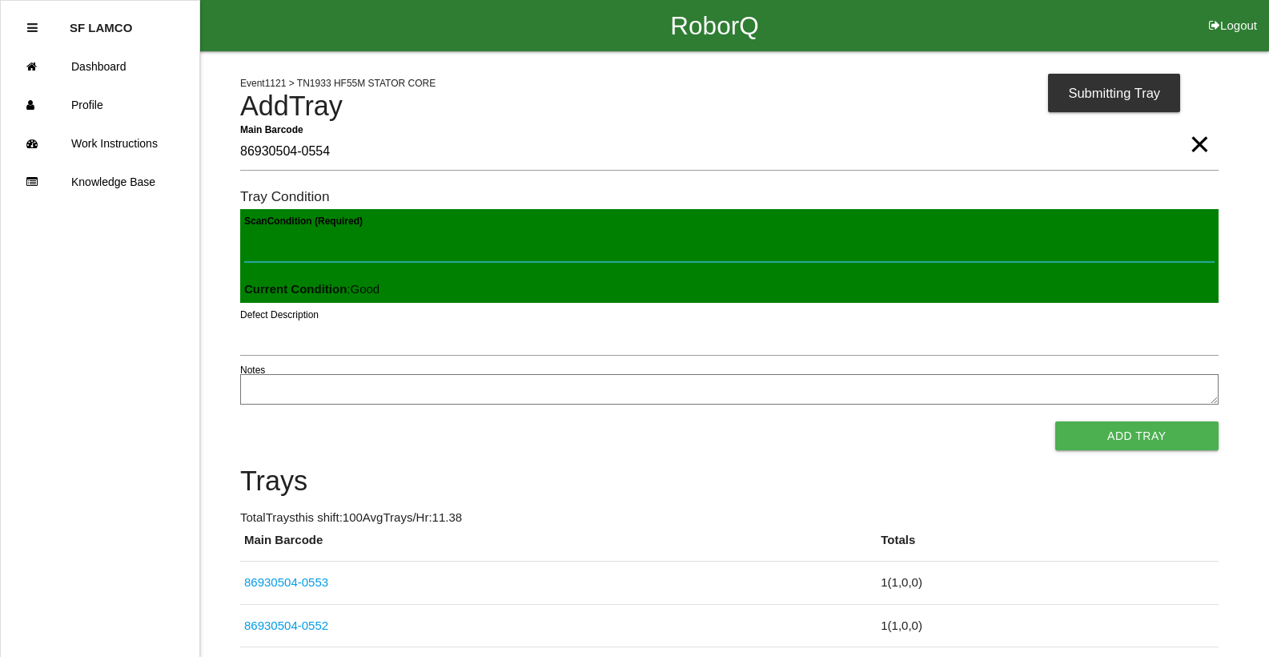
click at [1055, 421] on button "Add Tray" at bounding box center [1136, 435] width 163 height 29
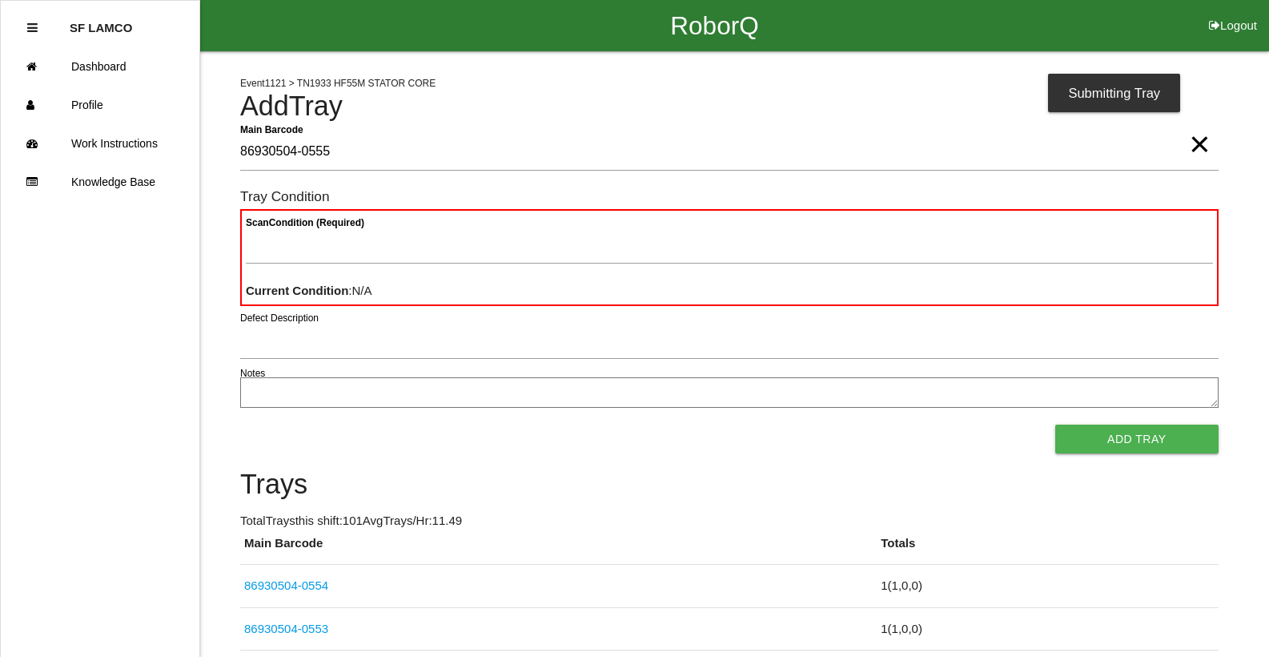
type Barcode "86930504-0555"
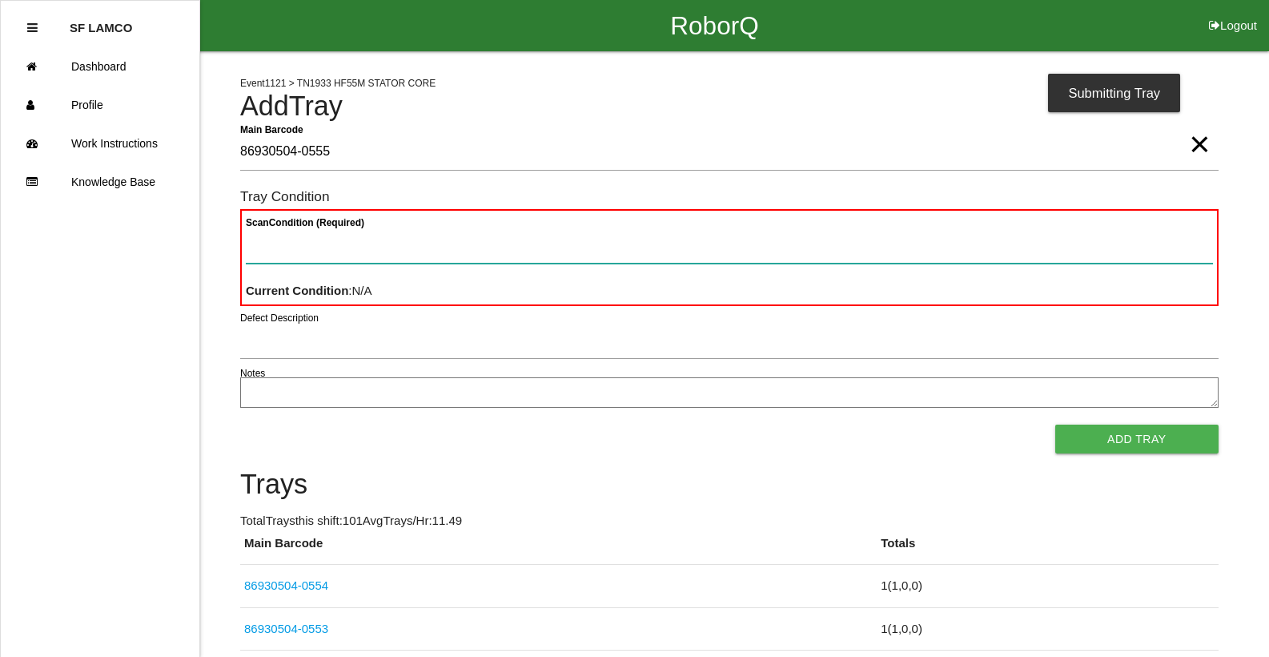
paste Condition "text"
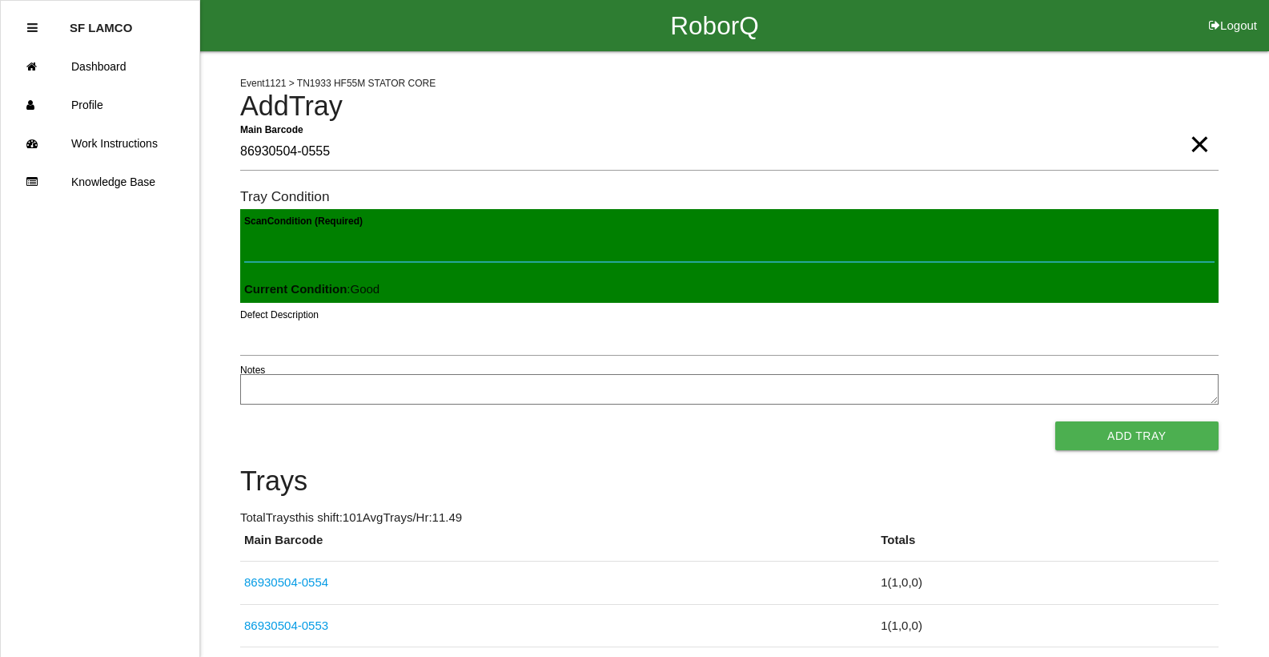
click at [1055, 421] on button "Add Tray" at bounding box center [1136, 435] width 163 height 29
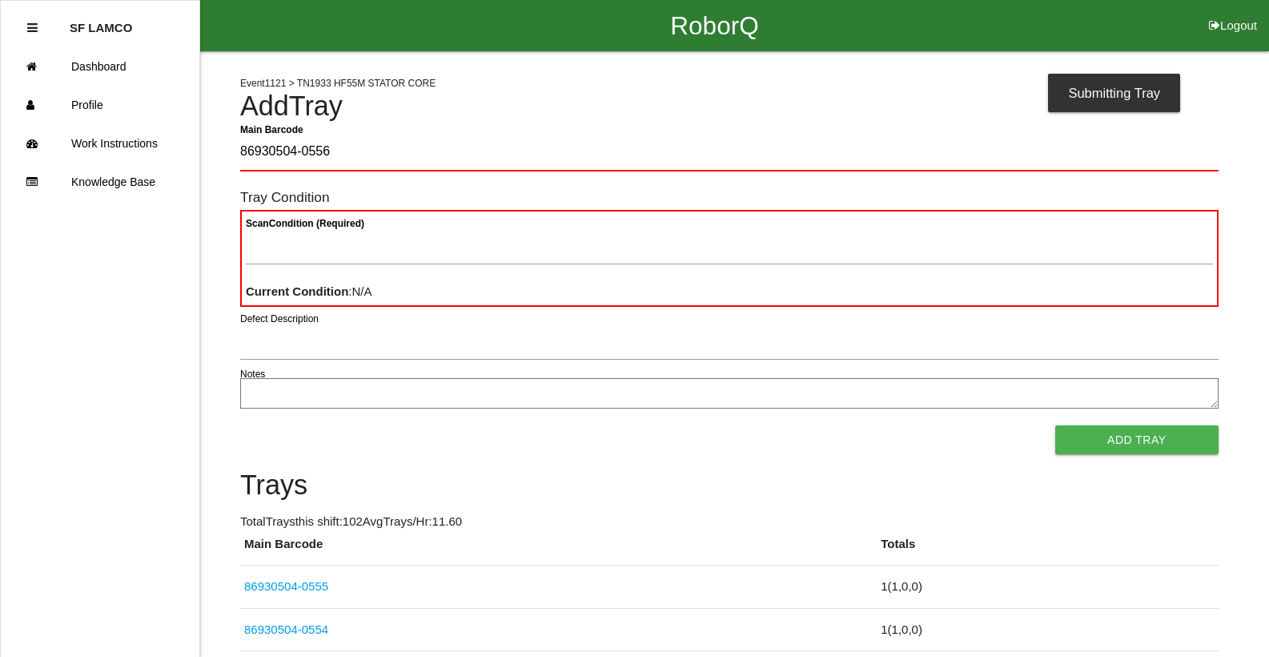
type Barcode "86930504-0556"
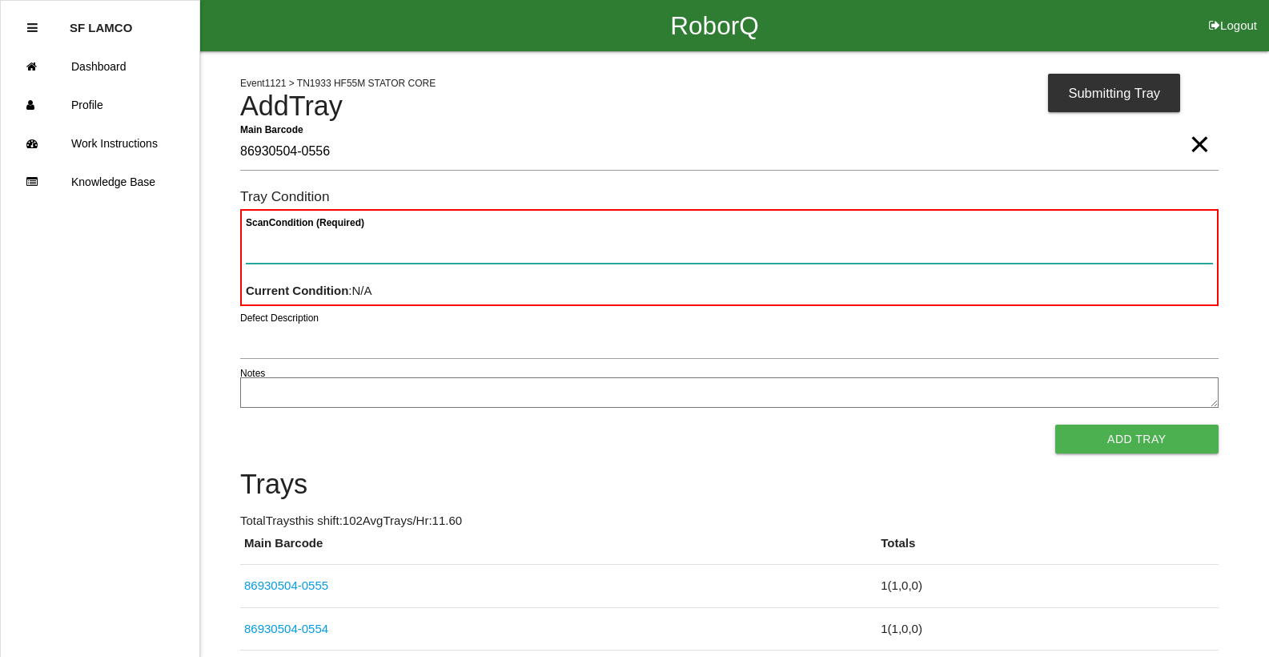
paste Condition "text"
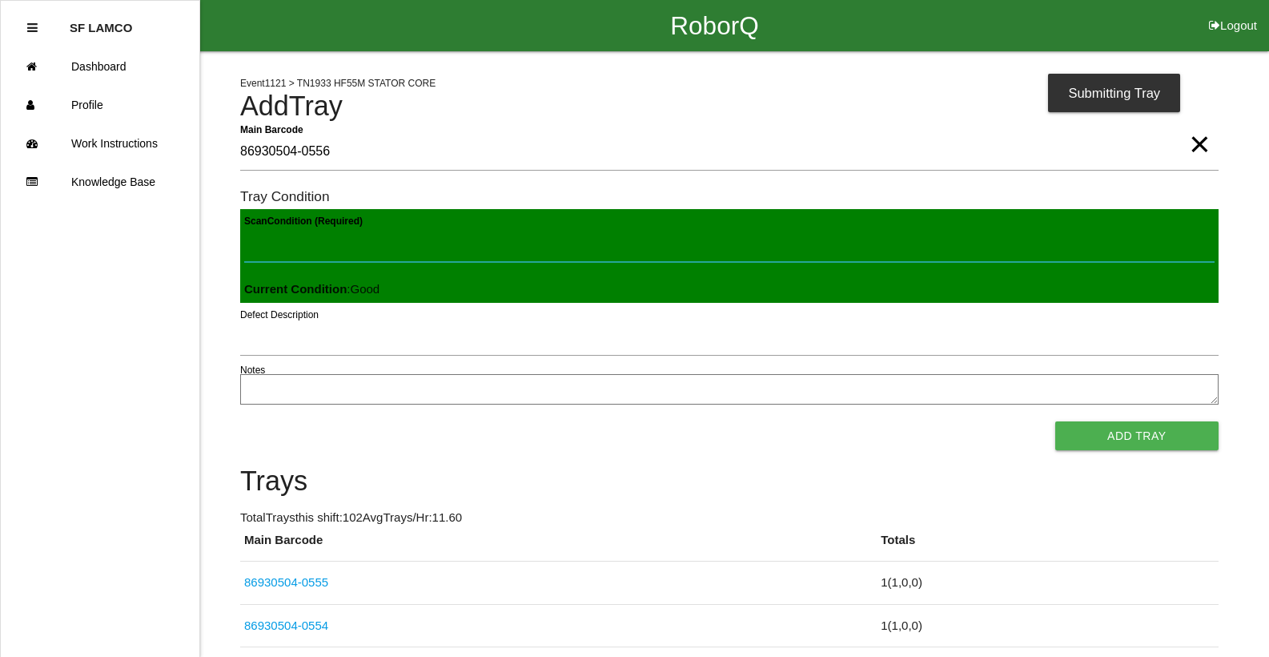
click at [1055, 421] on button "Add Tray" at bounding box center [1136, 435] width 163 height 29
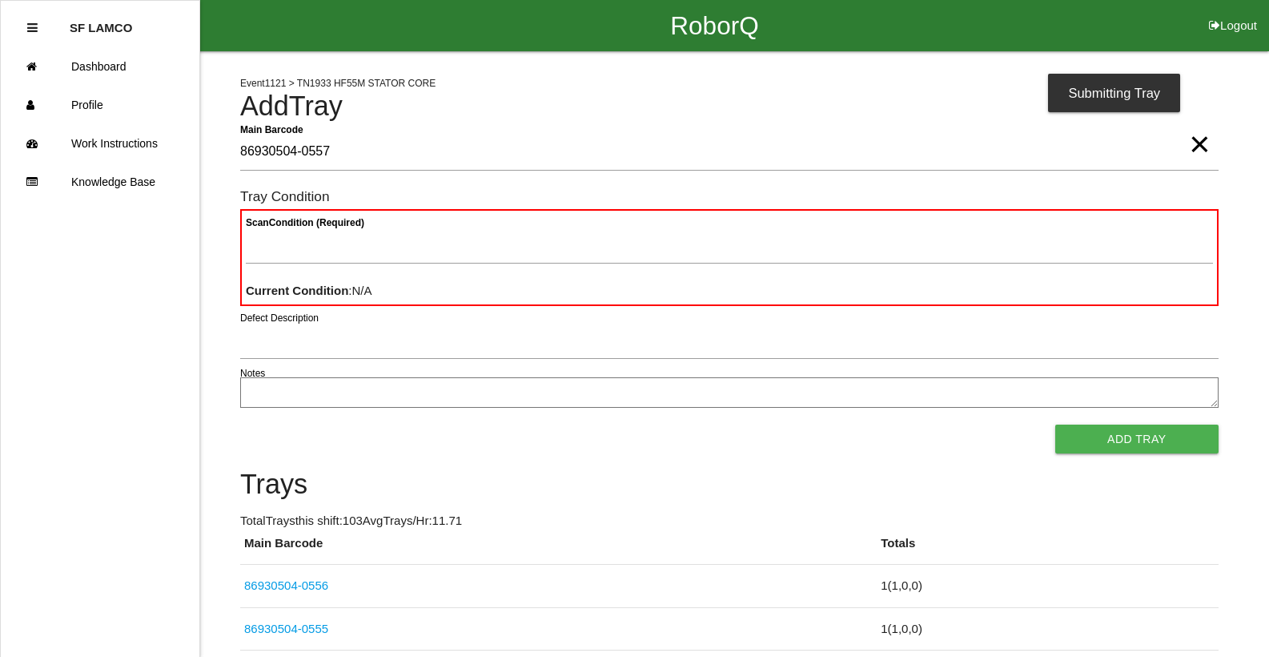
type Barcode "86930504-0557"
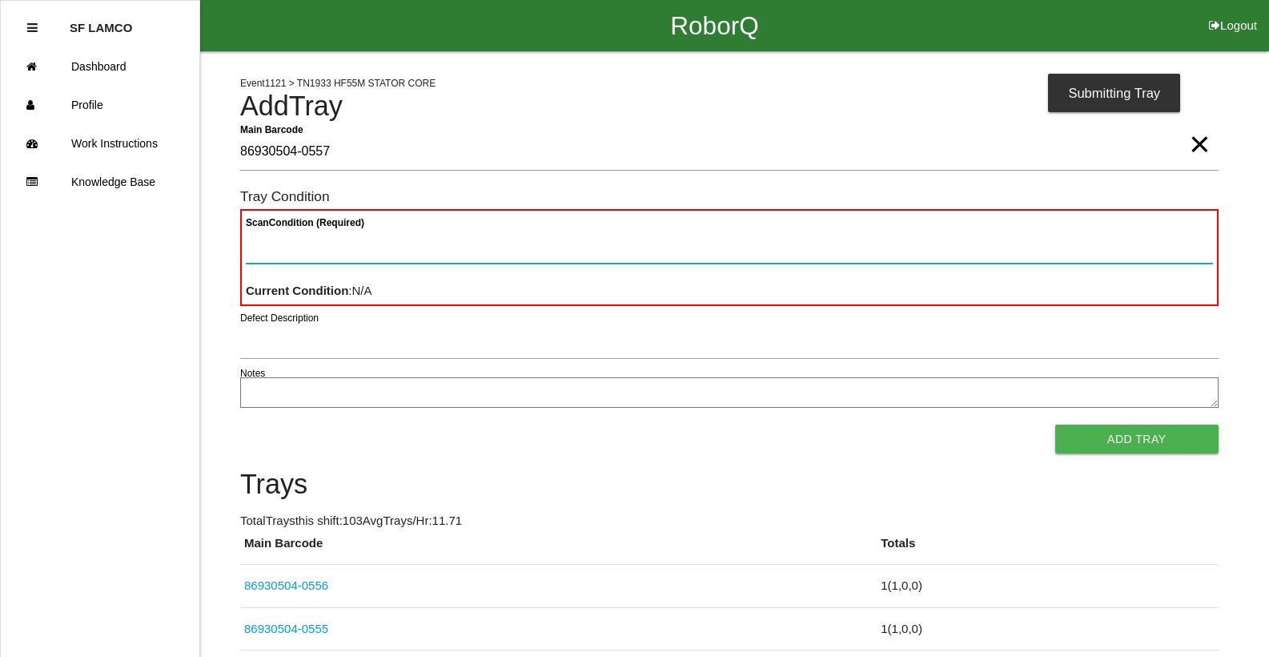
paste Condition "text"
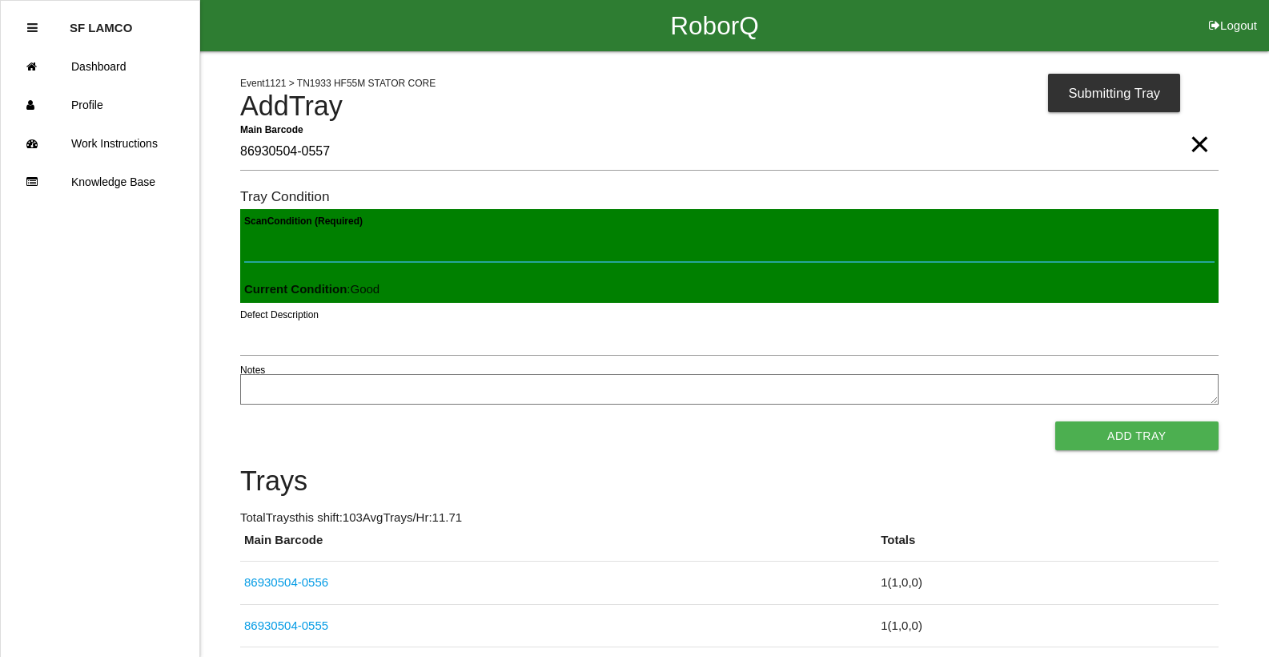
click at [1055, 421] on button "Add Tray" at bounding box center [1136, 435] width 163 height 29
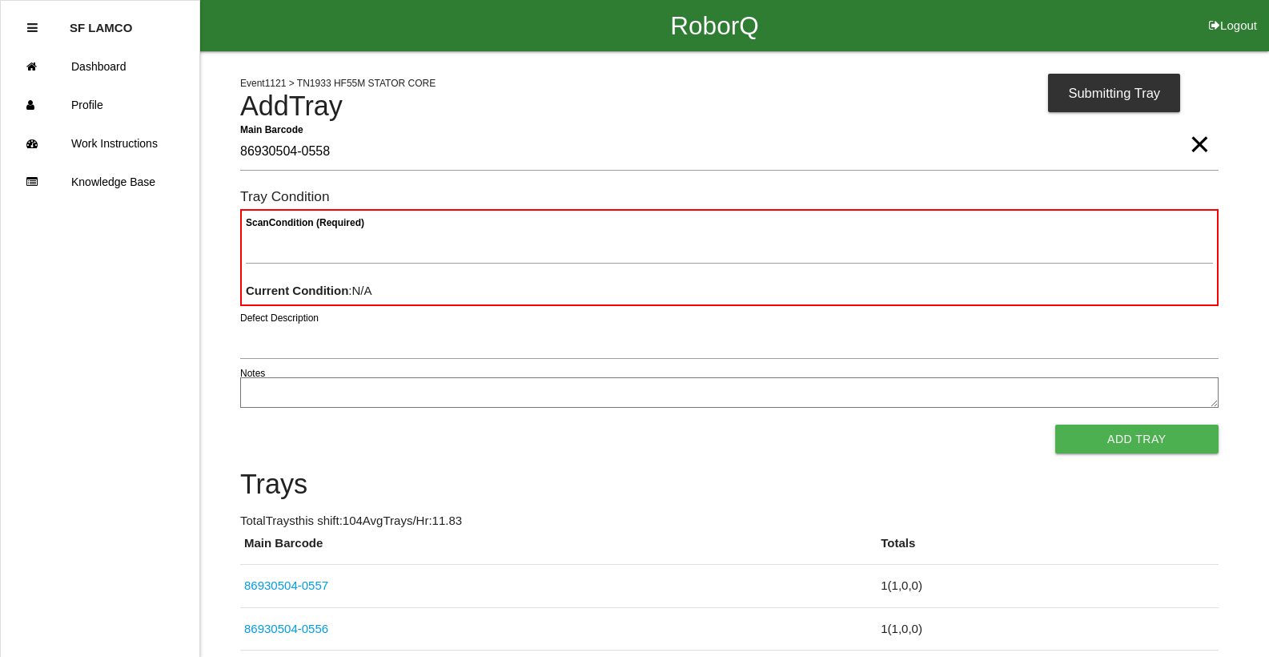
type Barcode "86930504-0558"
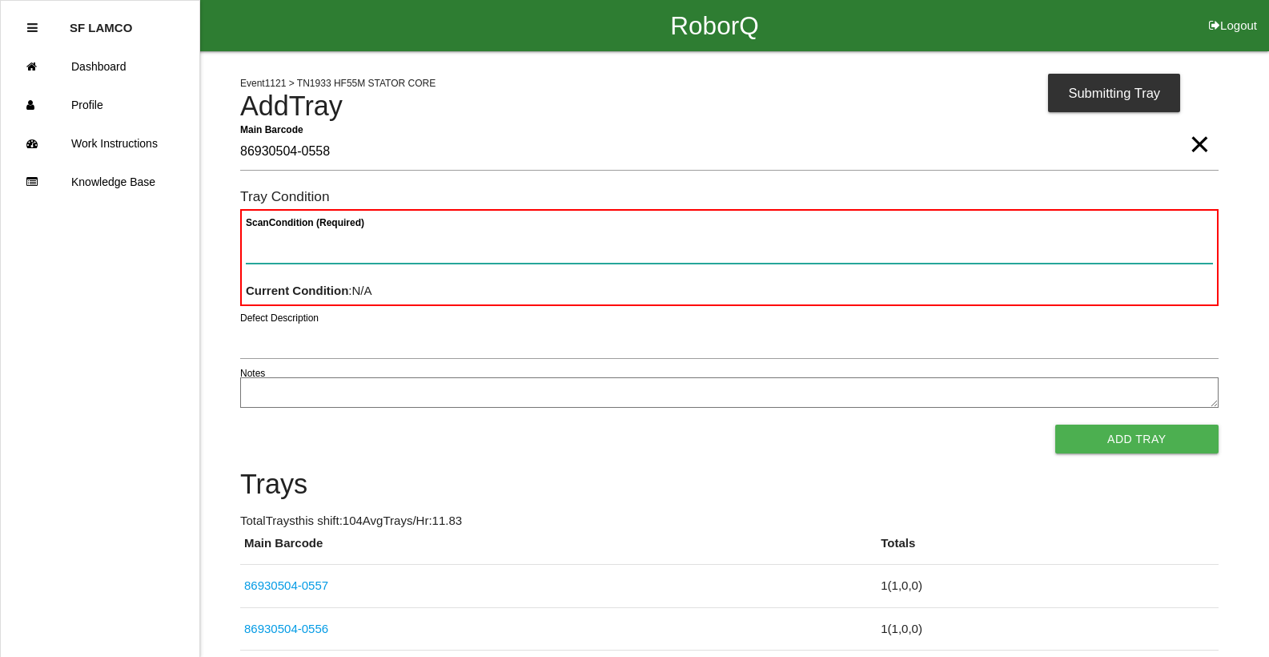
paste Condition "text"
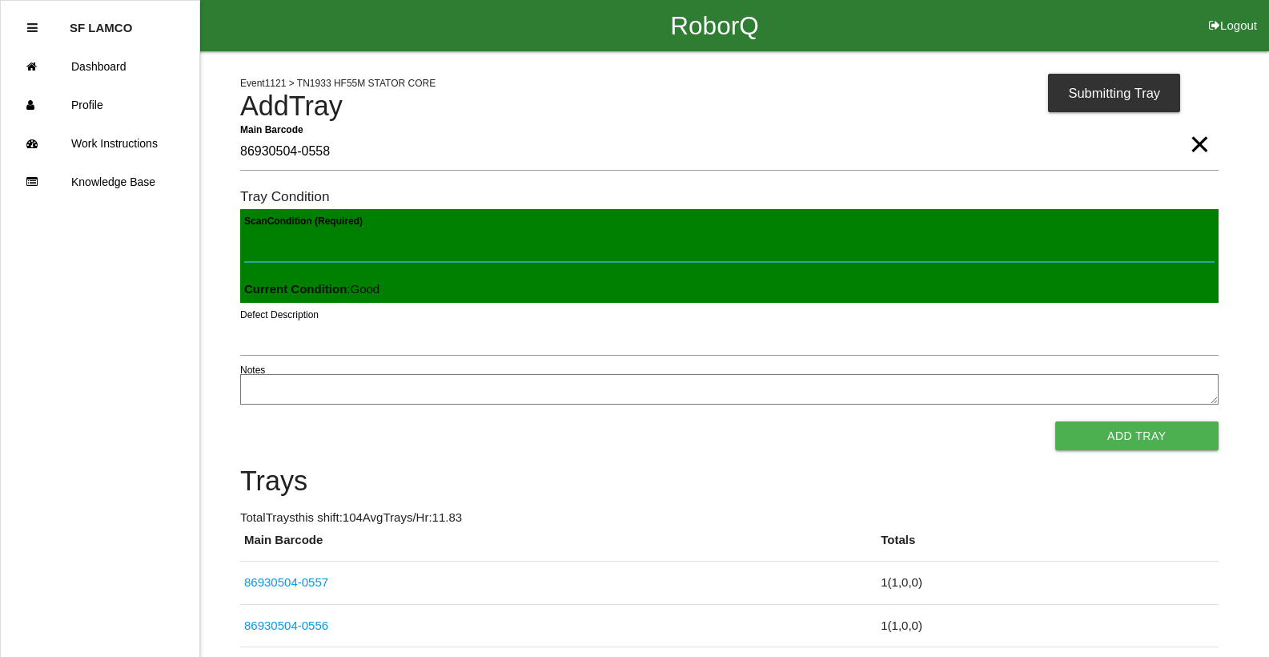
click at [1055, 421] on button "Add Tray" at bounding box center [1136, 435] width 163 height 29
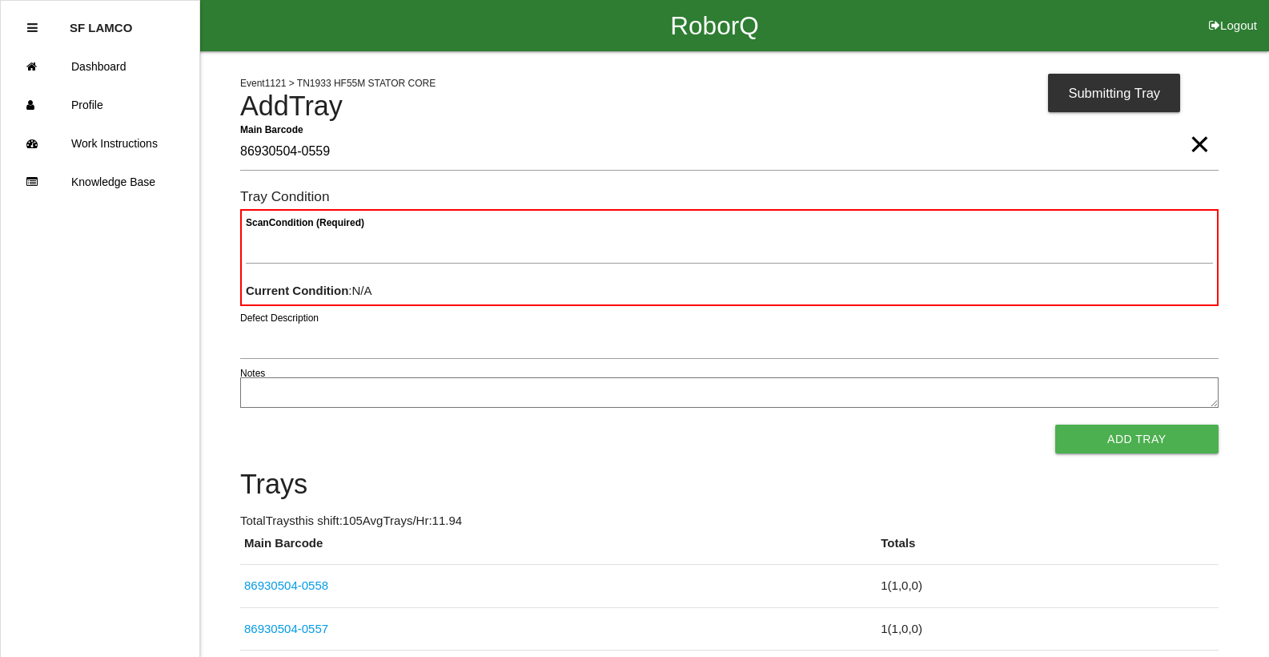
type Barcode "86930504-0559"
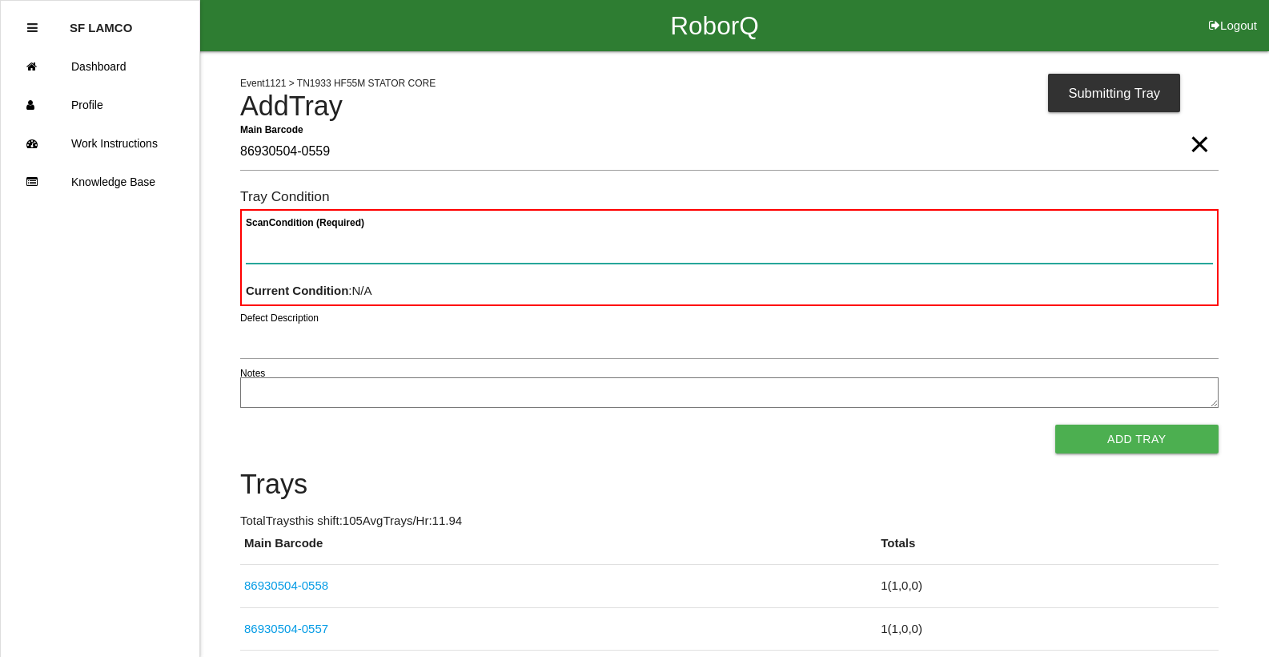
paste Condition "text"
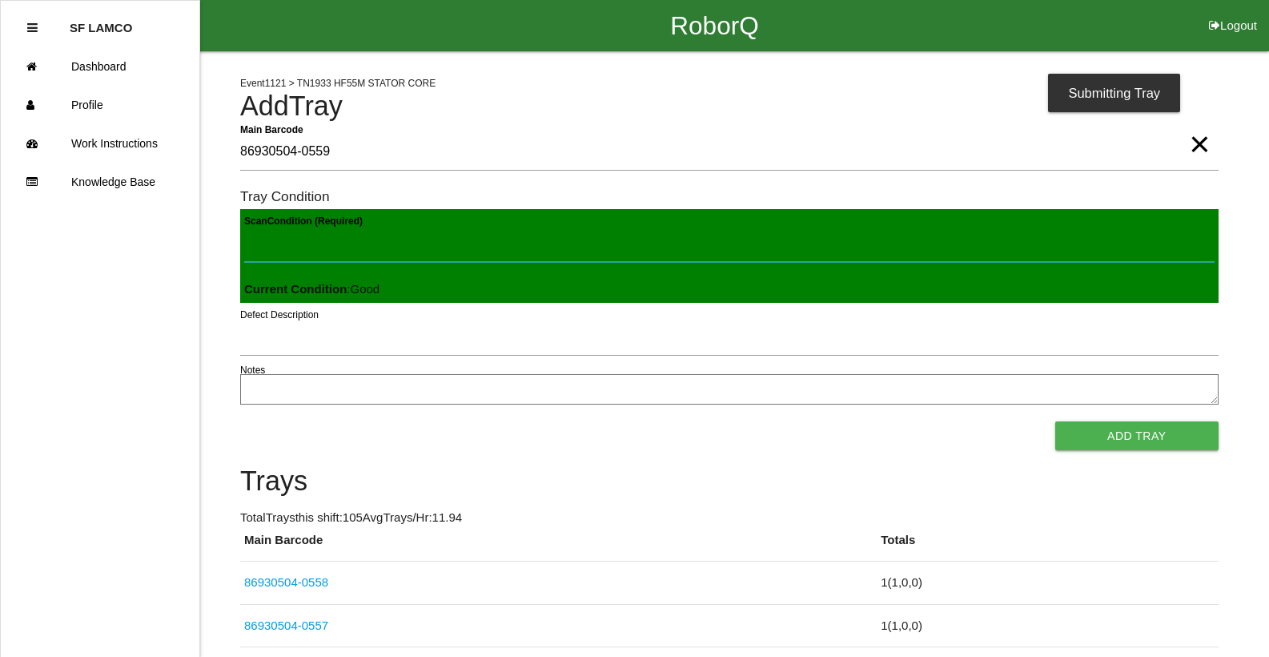
click at [1055, 421] on button "Add Tray" at bounding box center [1136, 435] width 163 height 29
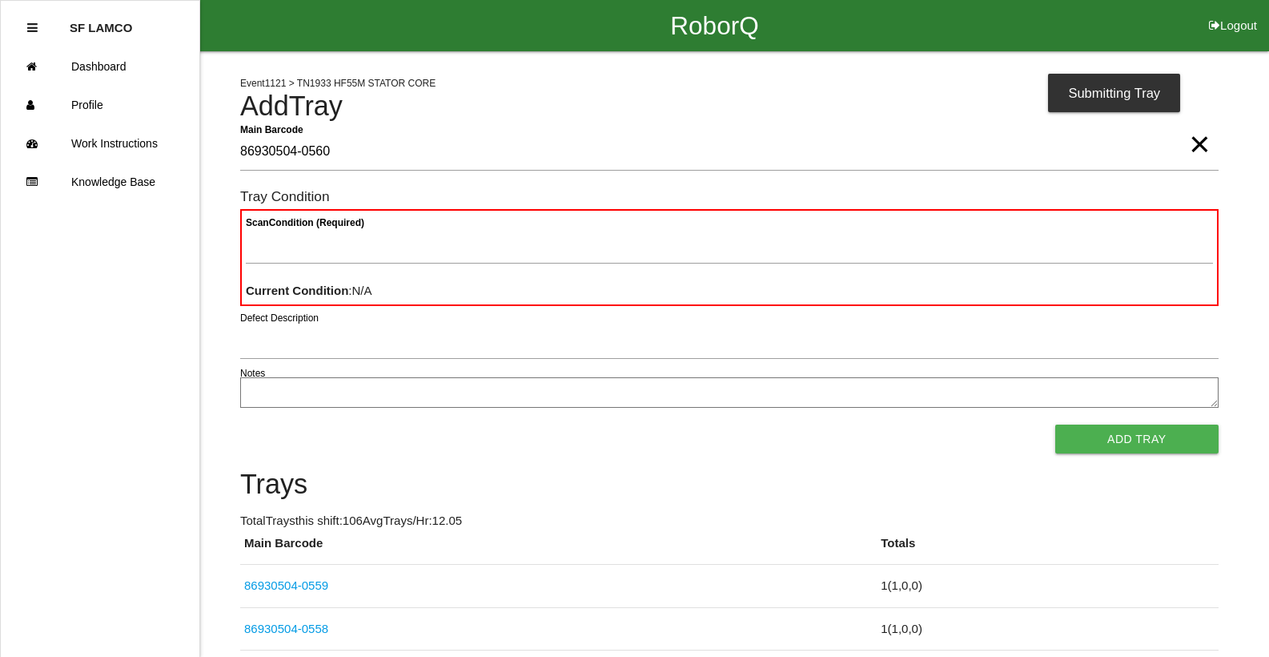
type Barcode "86930504-0560"
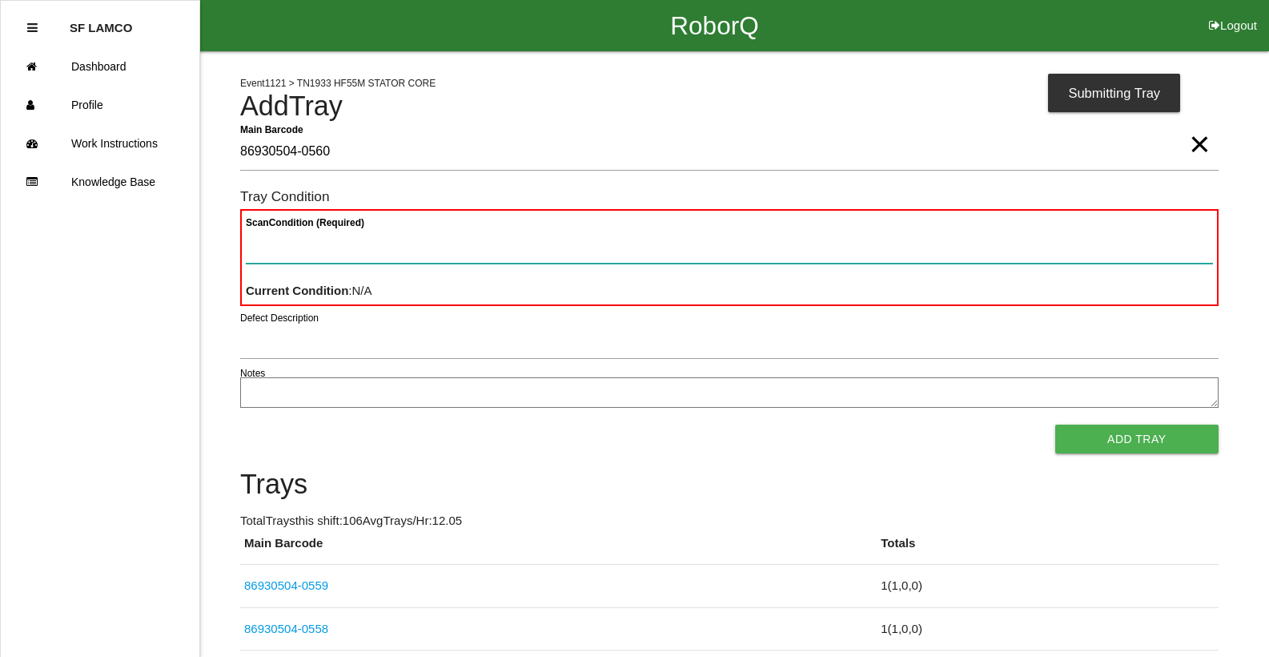
paste Condition "text"
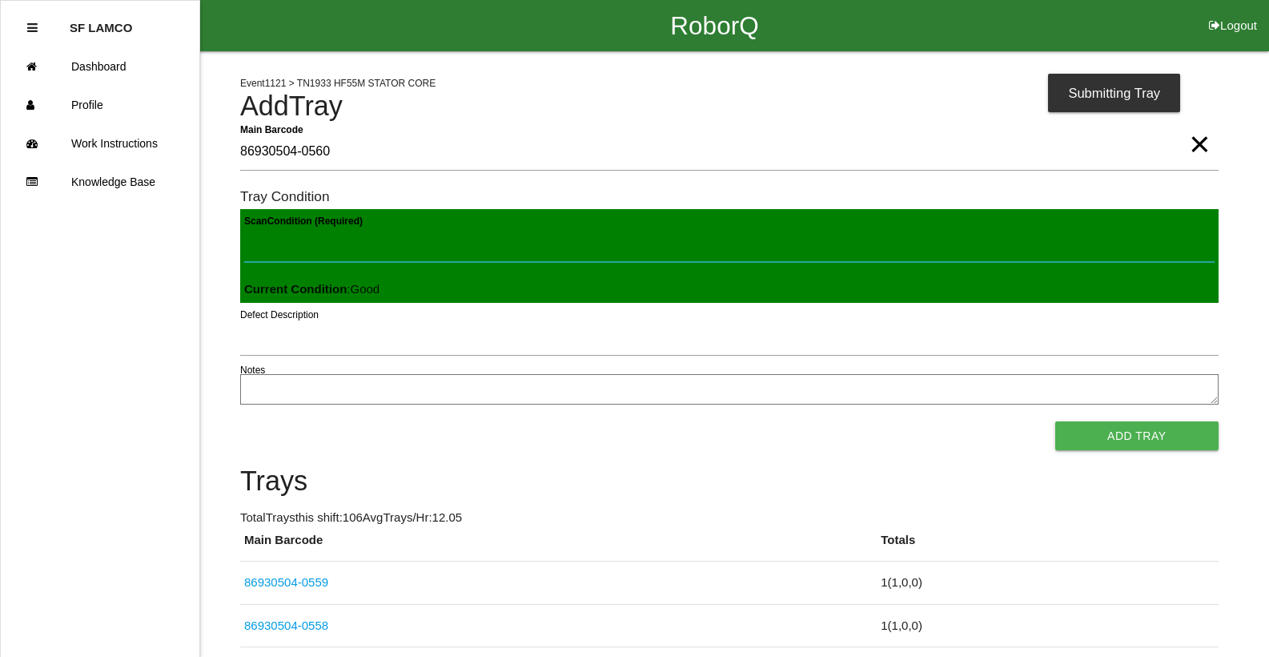
click at [1055, 421] on button "Add Tray" at bounding box center [1136, 435] width 163 height 29
